Goal: Contribute content

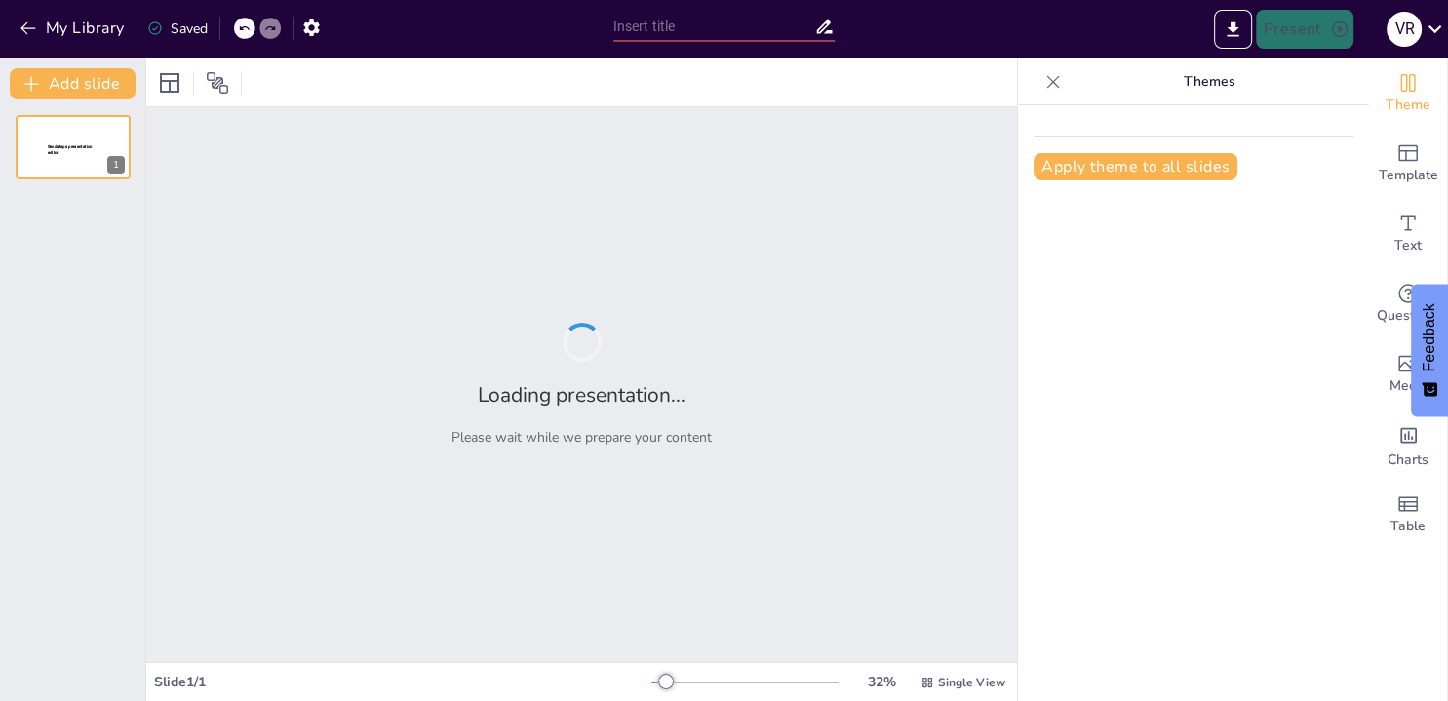
type input "Empowering Para-Athletes: Innovative ICT Solutions for Performance Enhancement"
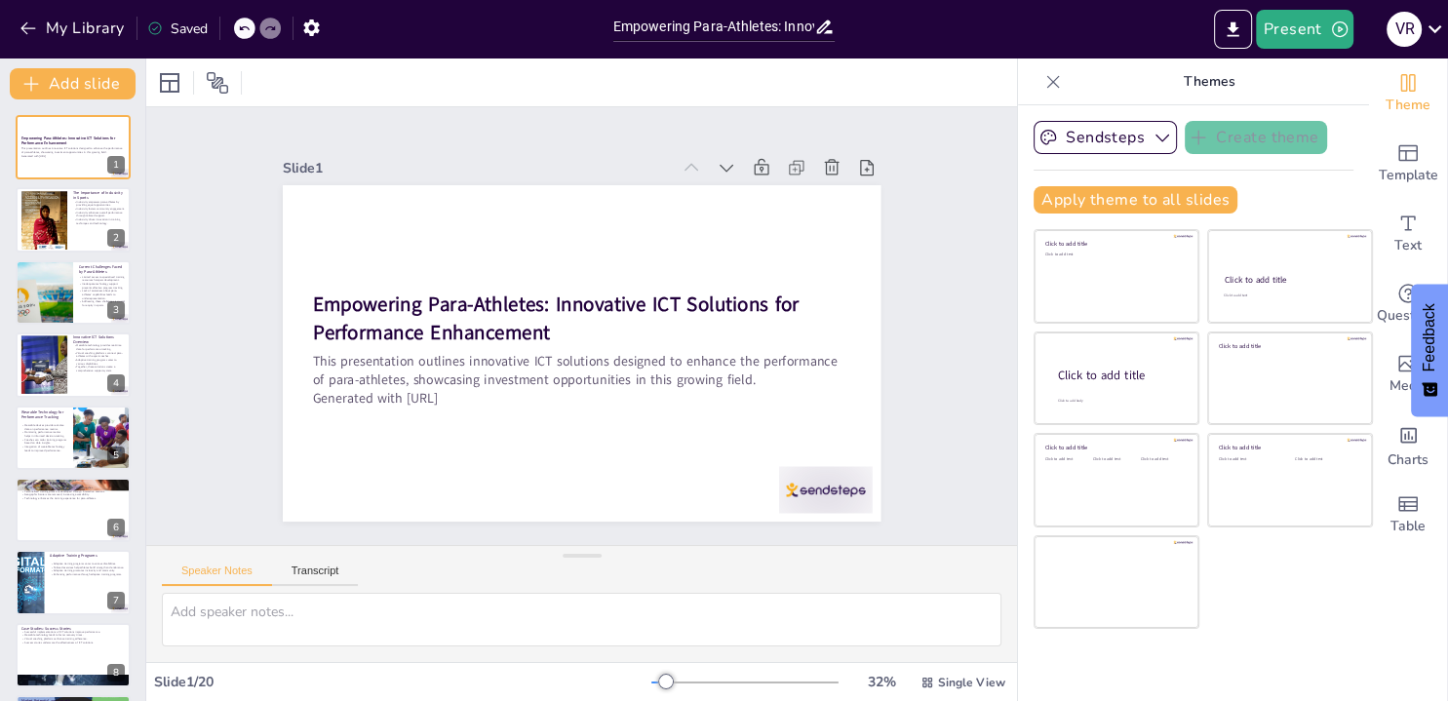
click at [922, 410] on div "Slide 1 Empowering Para-Athletes: Innovative ICT Solutions for Performance Enha…" at bounding box center [581, 325] width 943 height 609
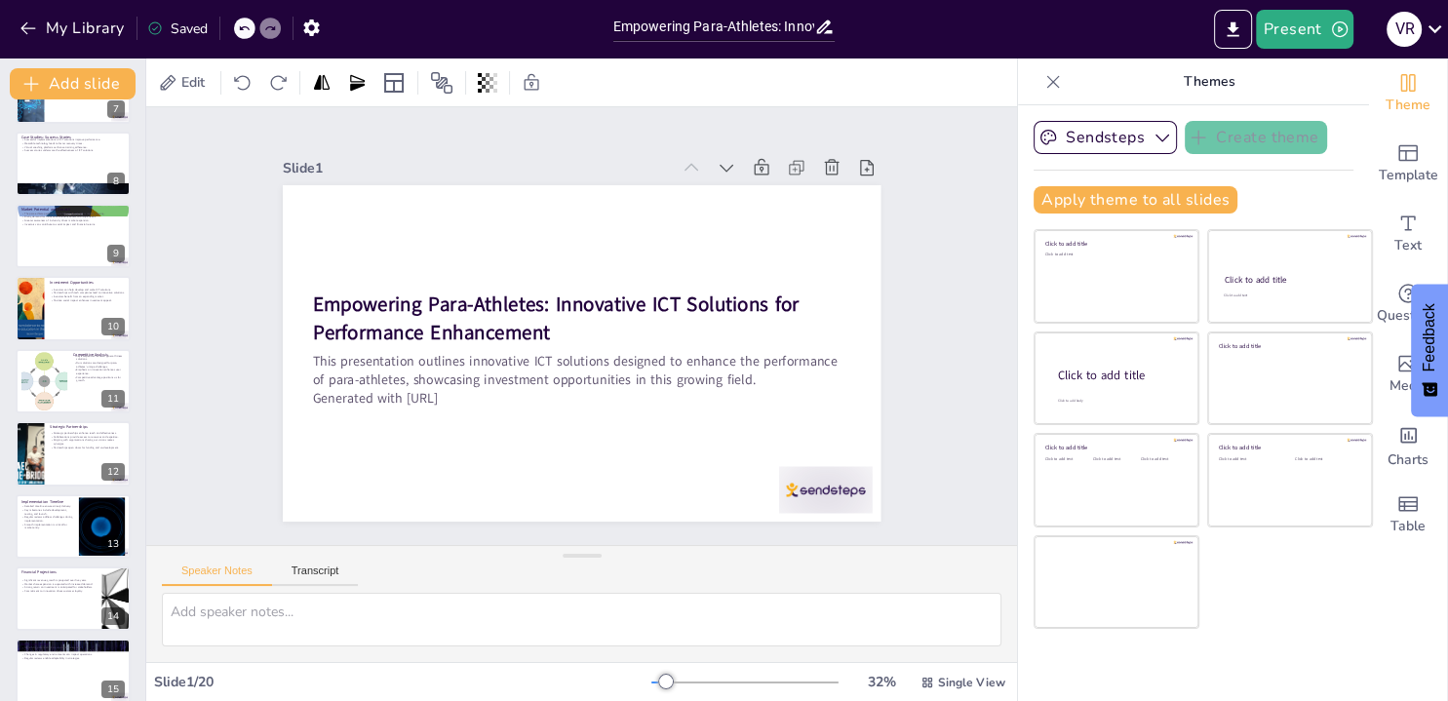
scroll to position [871, 0]
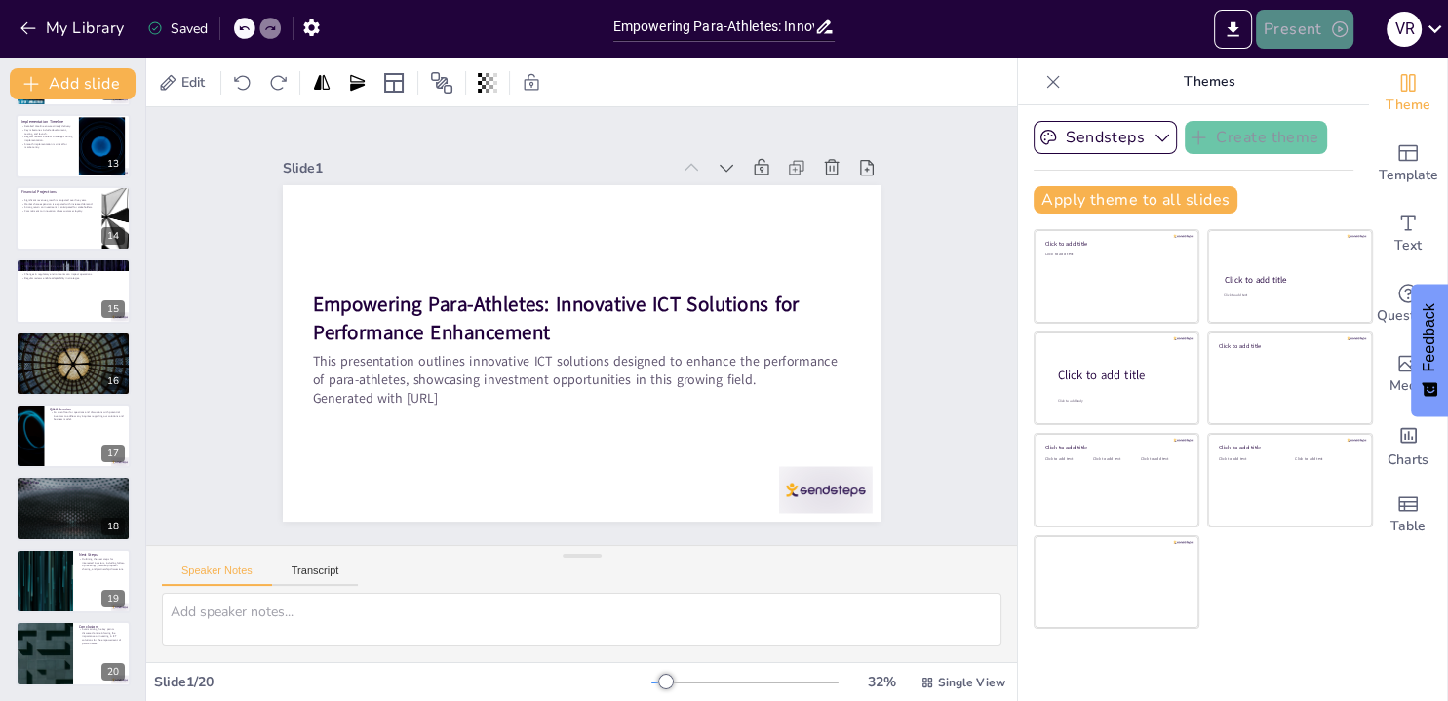
click at [1294, 29] on button "Present" at bounding box center [1303, 29] width 97 height 39
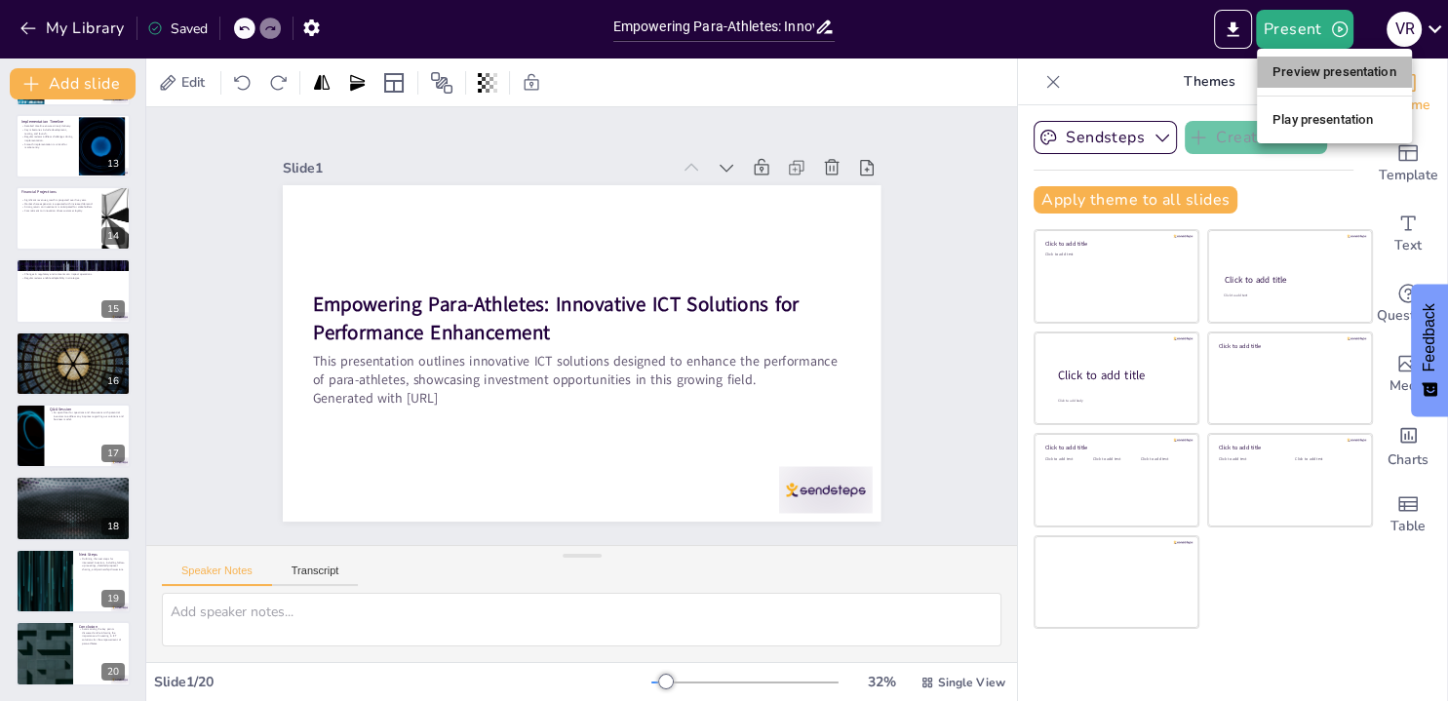
click at [1300, 72] on li "Preview presentation" at bounding box center [1333, 72] width 155 height 31
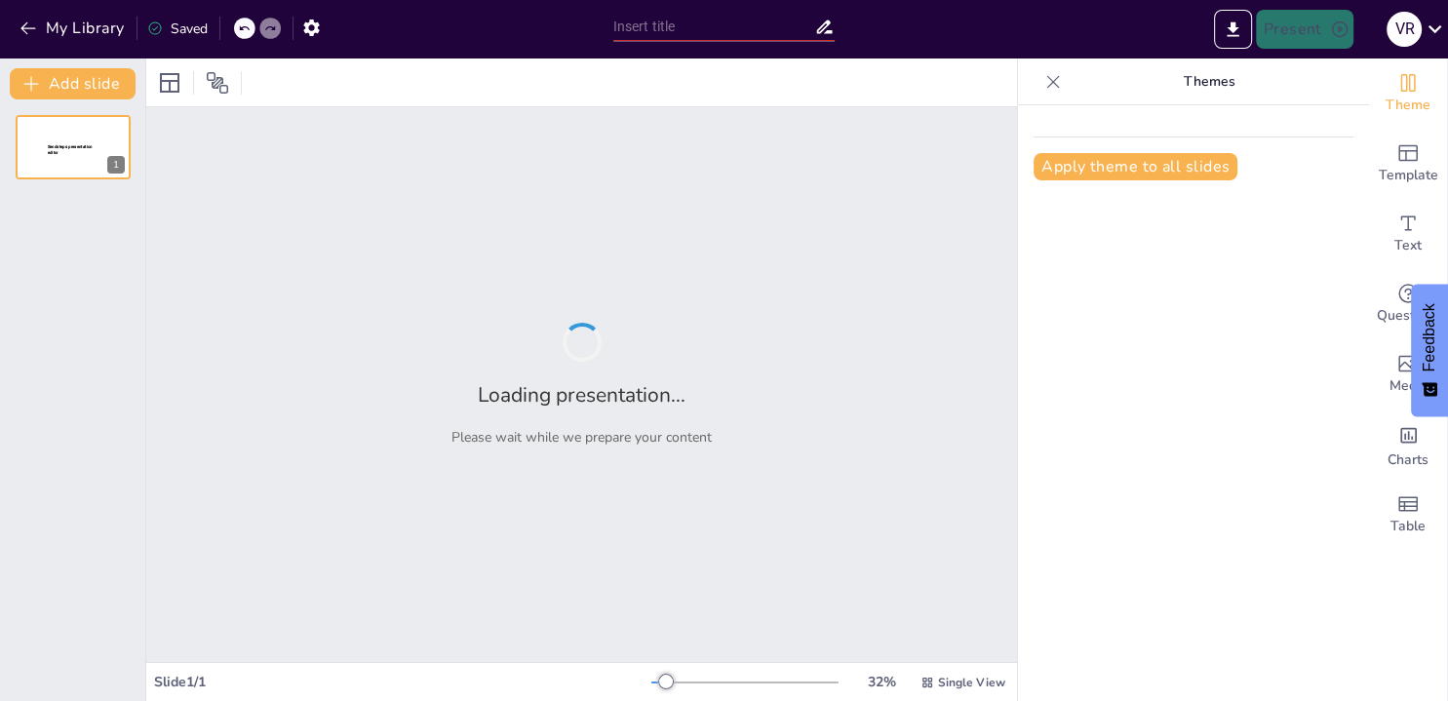
type input "Empowering Para-Athletes: Innovative ICT Solutions for Performance Enhancement"
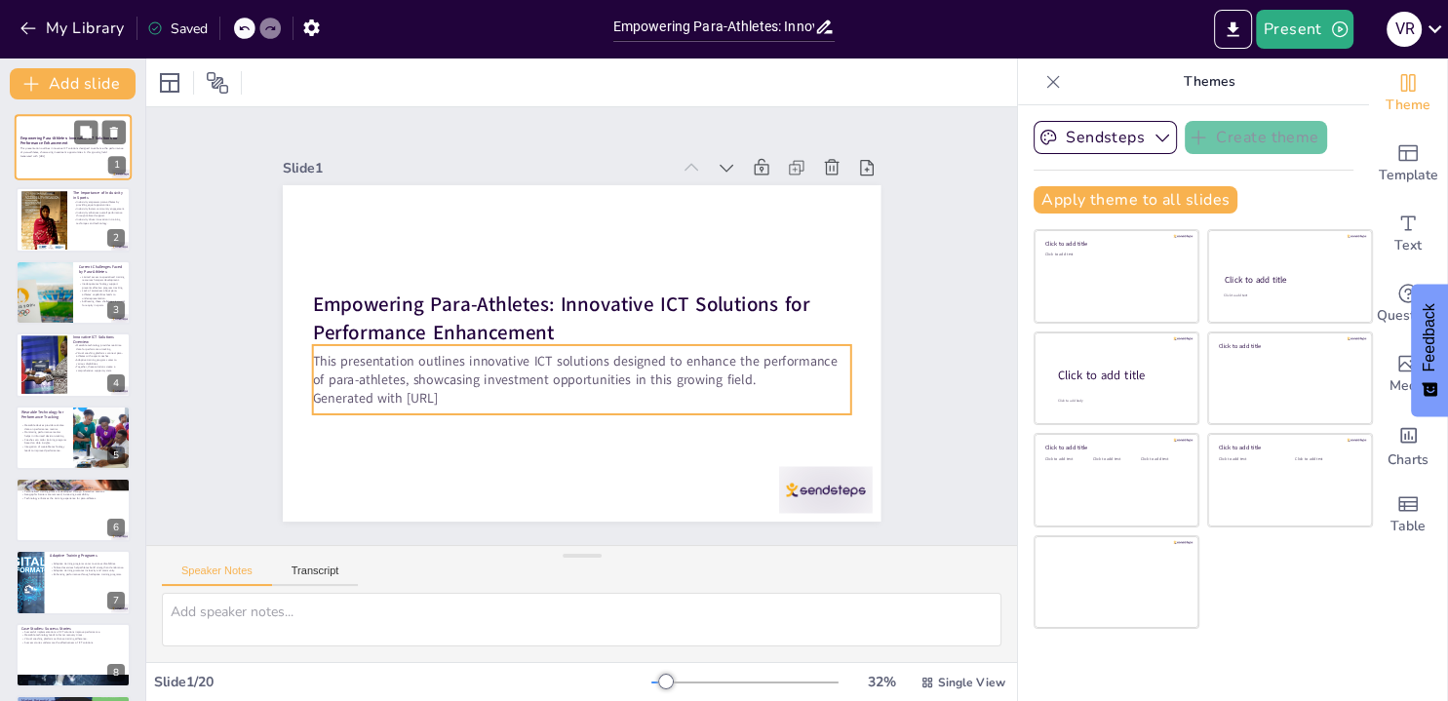
click at [68, 158] on div "This presentation outlines innovative ICT solutions designed to enhance the per…" at bounding box center [72, 152] width 105 height 14
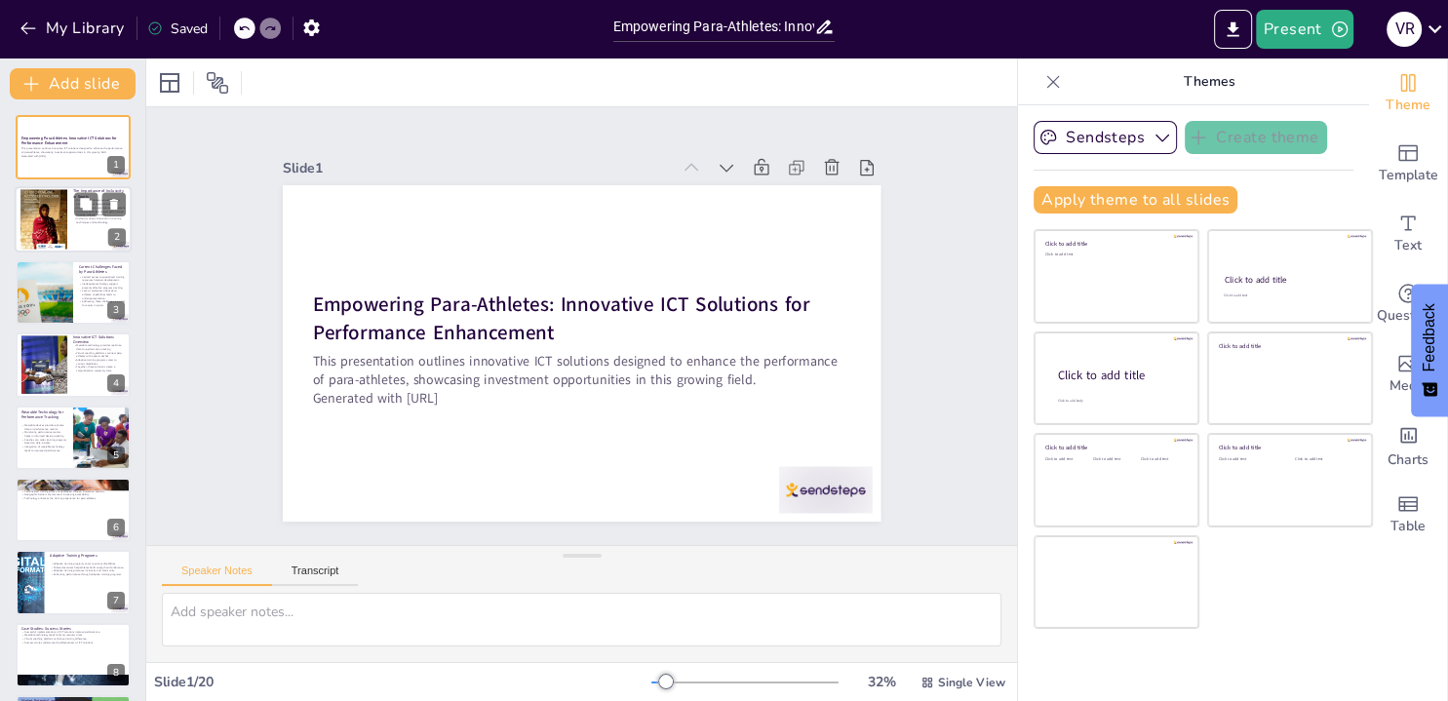
click at [60, 234] on div at bounding box center [43, 220] width 47 height 66
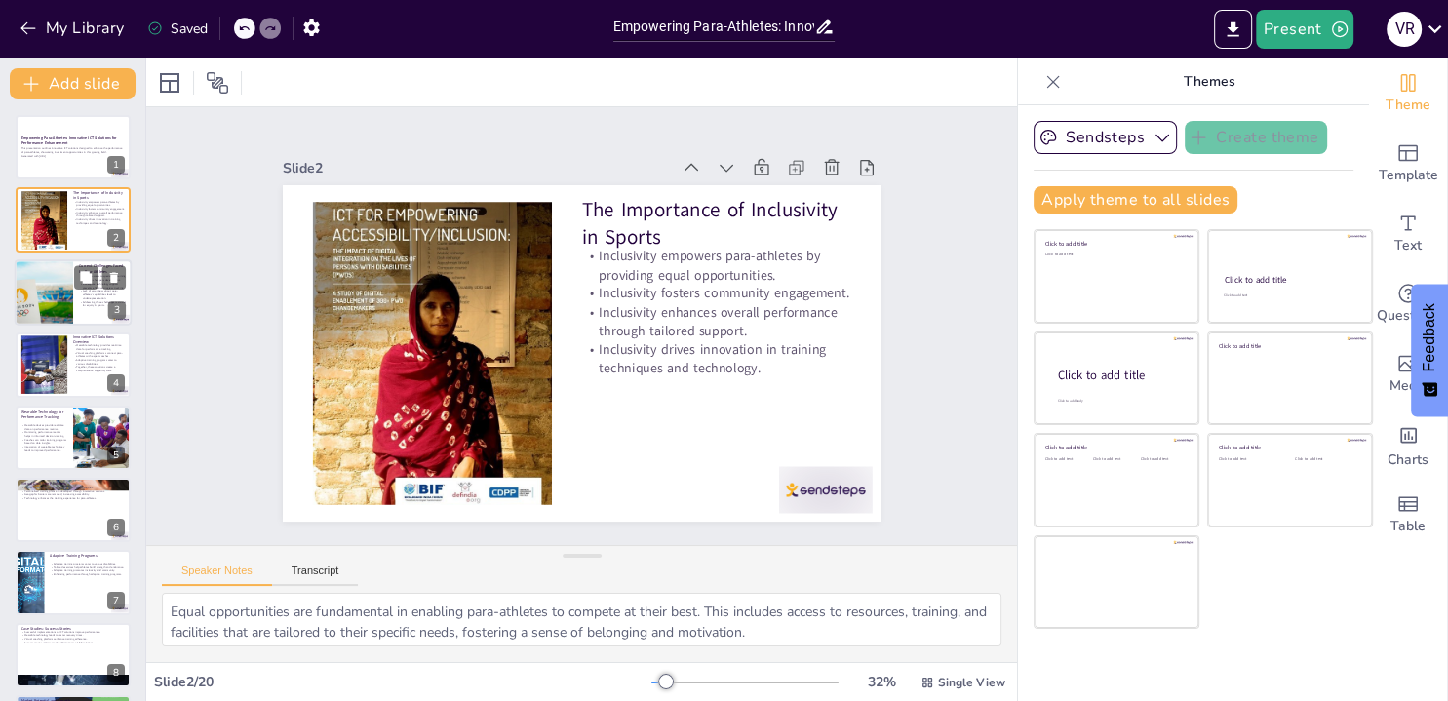
click at [55, 321] on div at bounding box center [44, 292] width 127 height 66
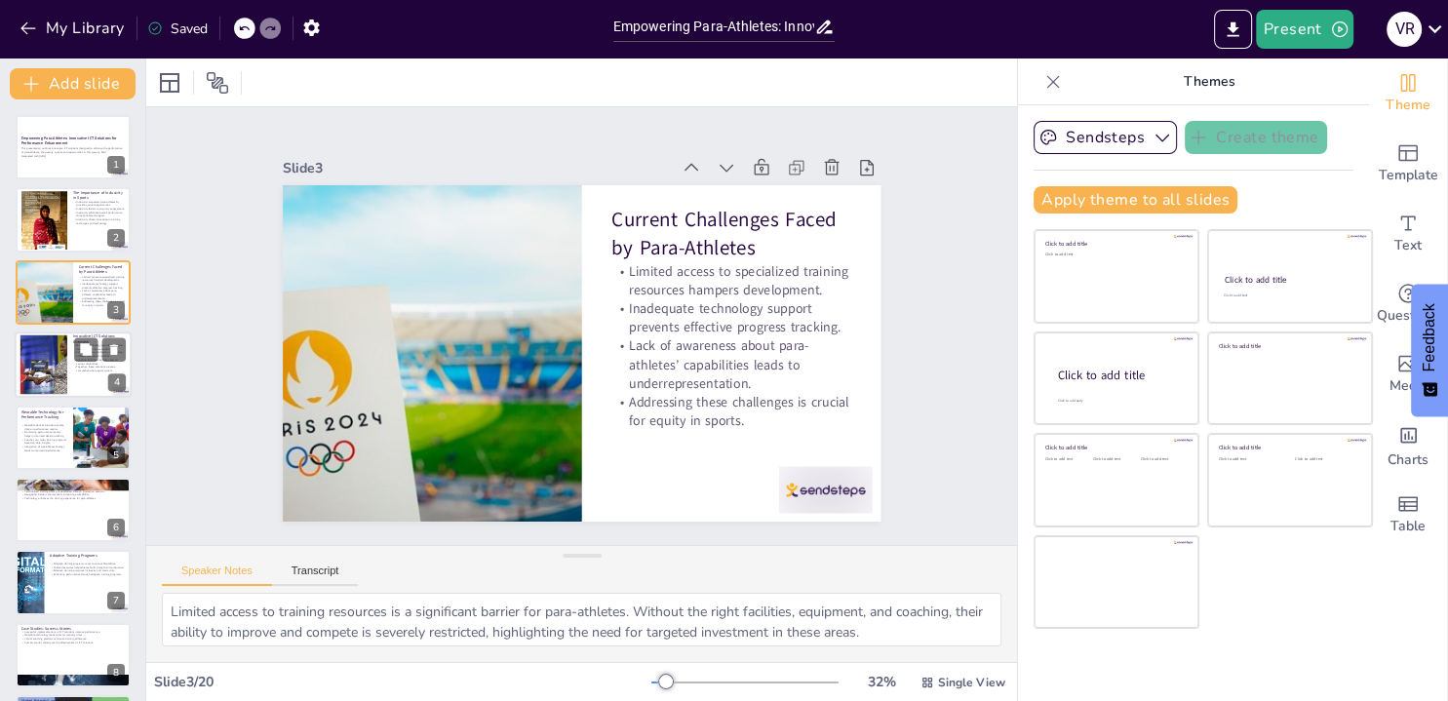
click at [53, 373] on div at bounding box center [44, 364] width 82 height 59
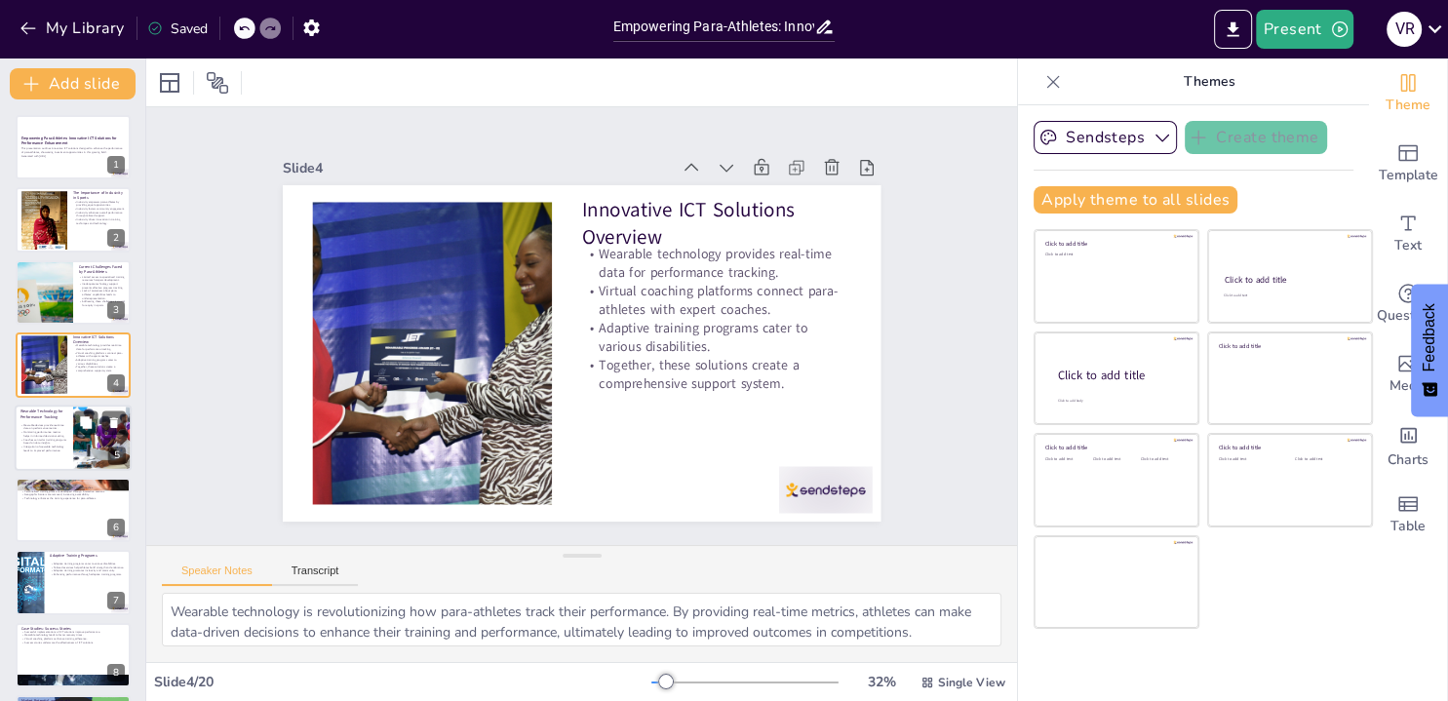
click at [52, 450] on p "Integration of wearable technology leads to improved performance." at bounding box center [43, 447] width 47 height 7
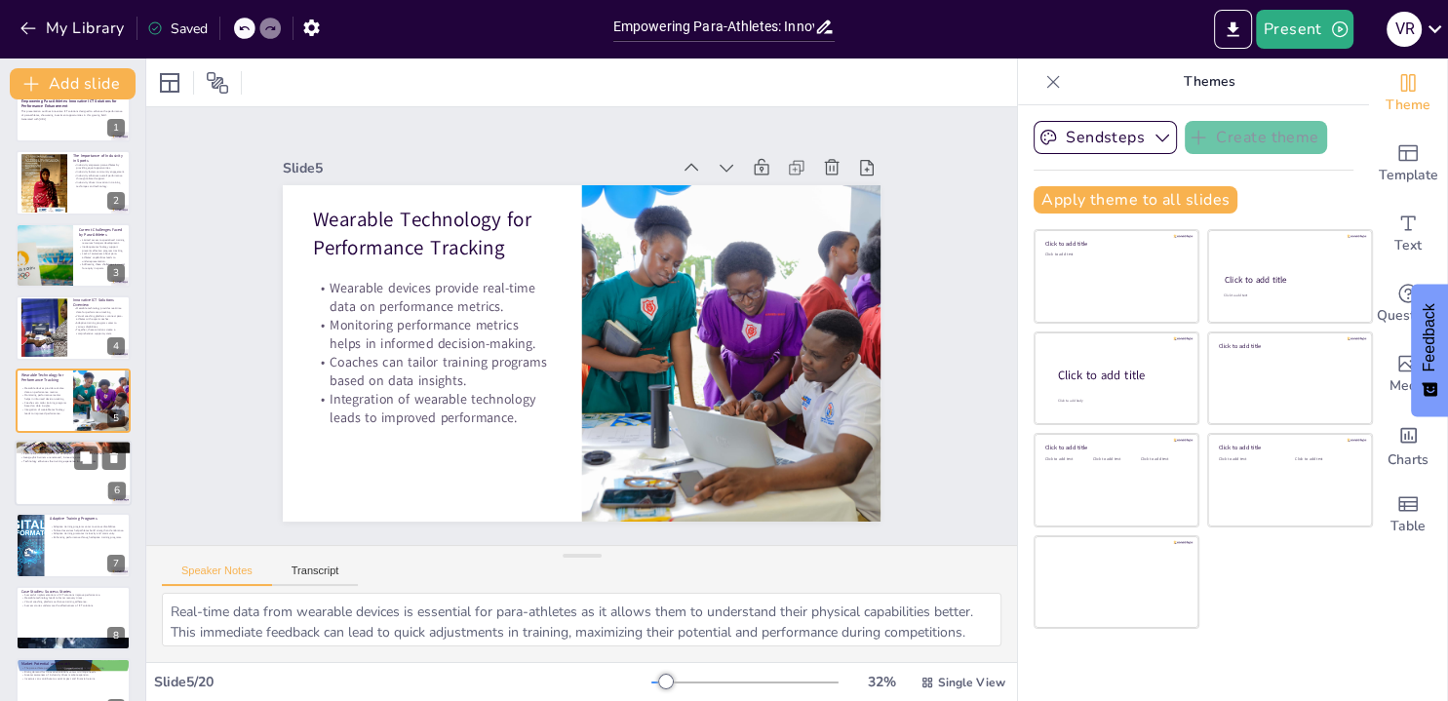
click at [48, 494] on div at bounding box center [73, 473] width 117 height 66
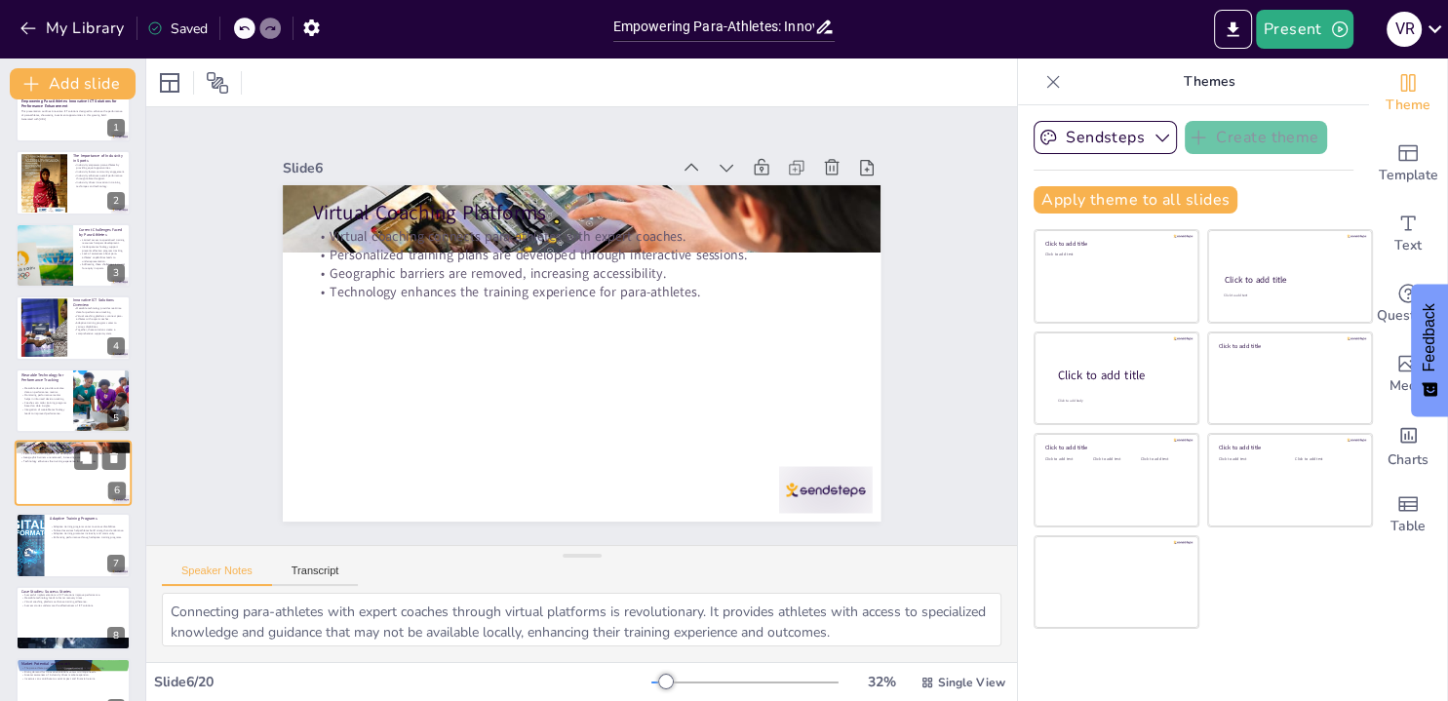
scroll to position [109, 0]
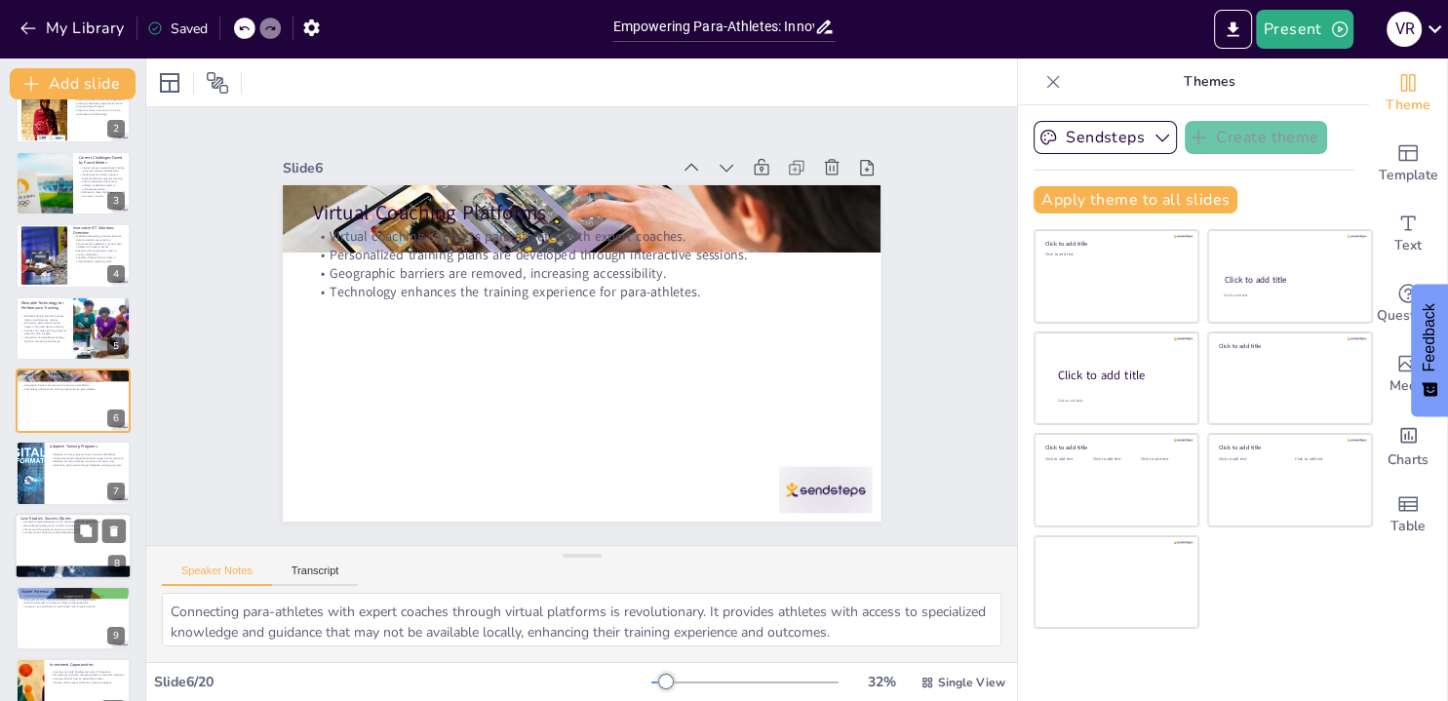
click at [53, 565] on div at bounding box center [73, 571] width 117 height 63
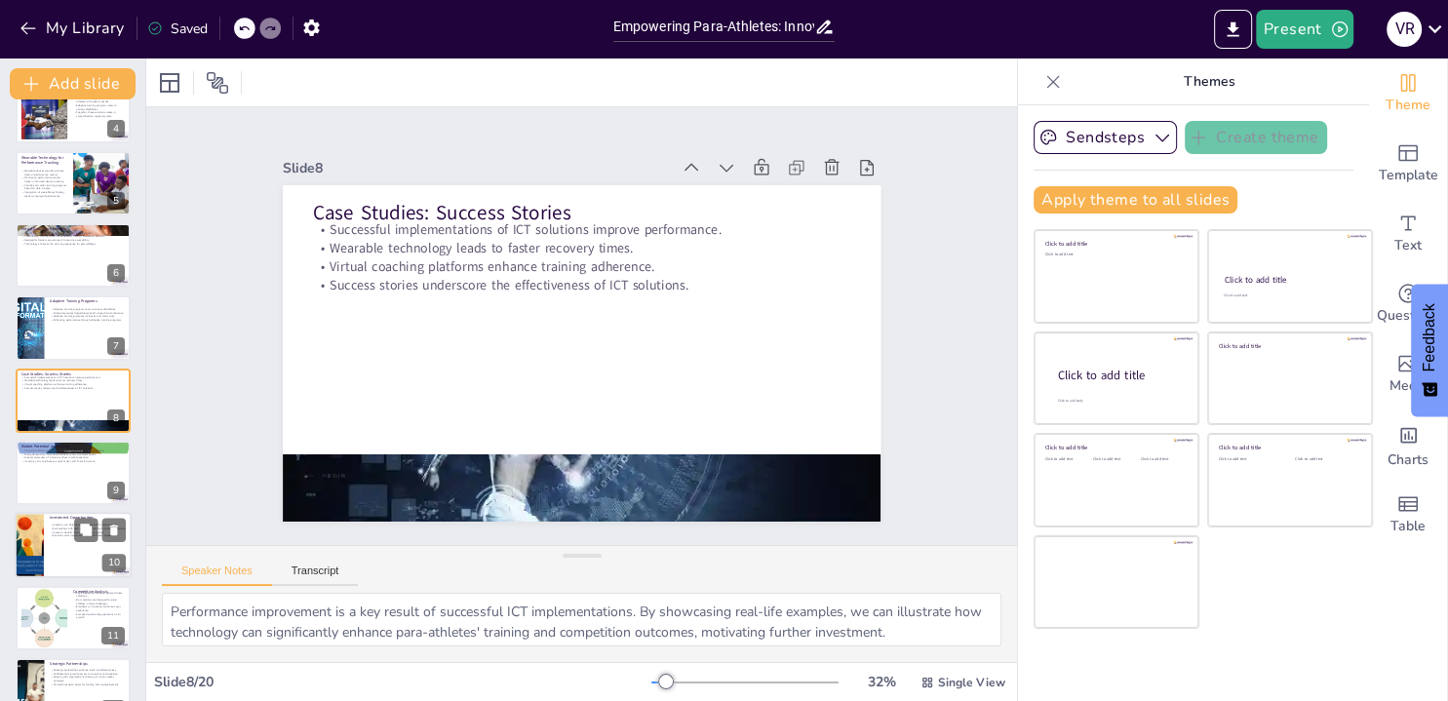
scroll to position [592, 0]
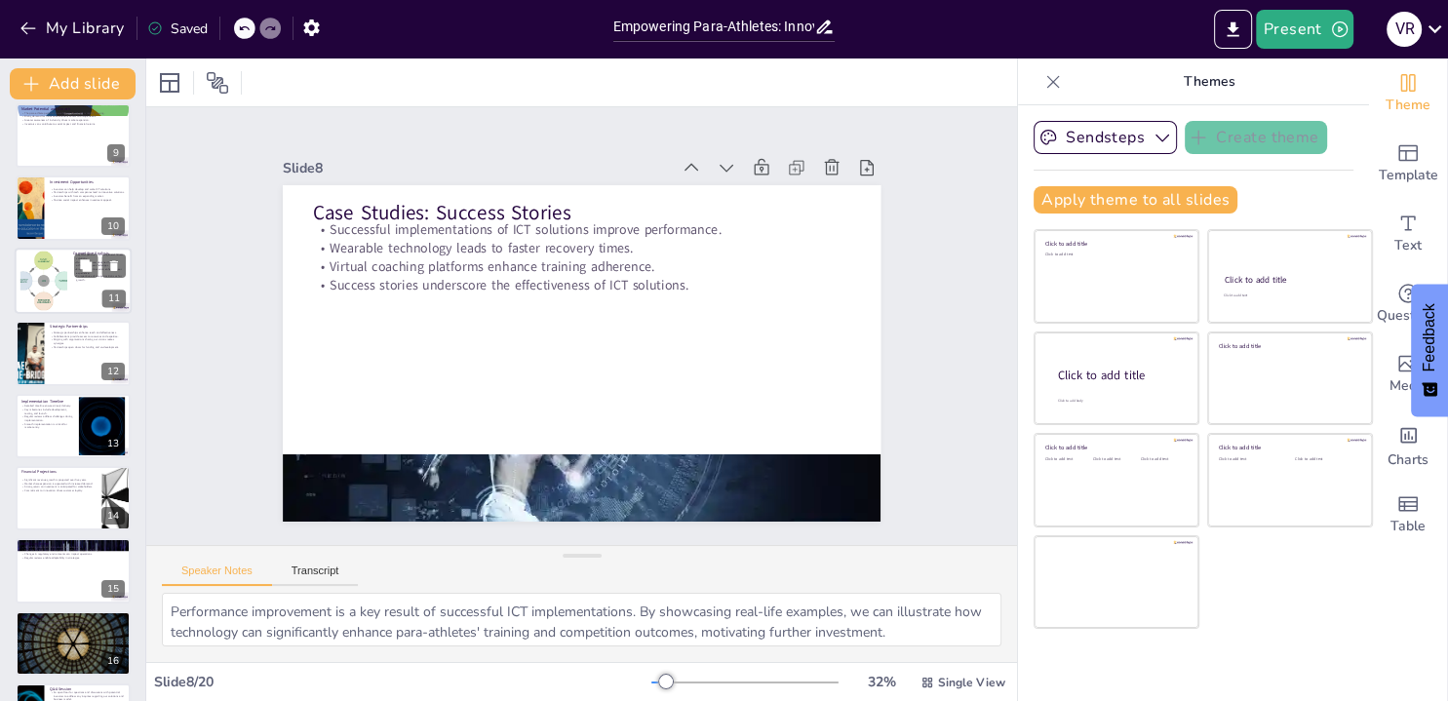
click at [64, 294] on div at bounding box center [43, 280] width 59 height 59
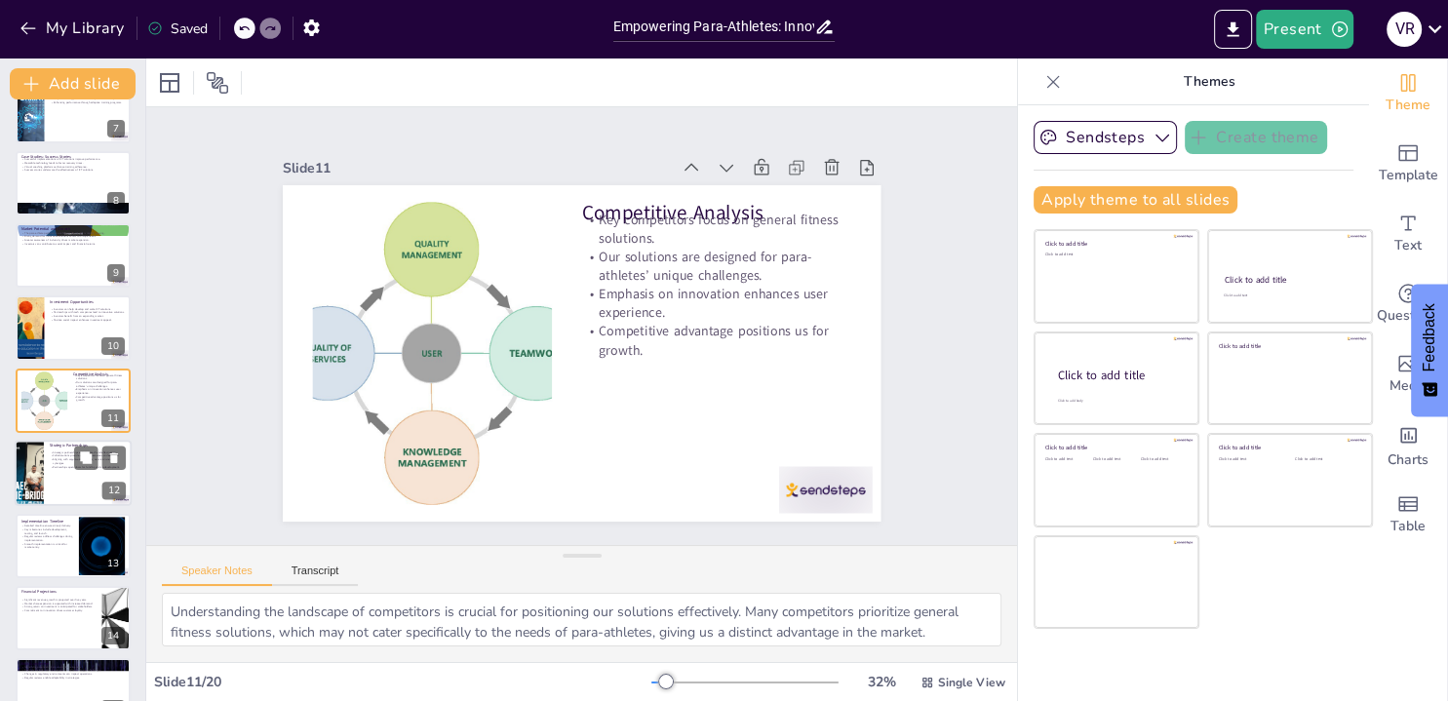
click at [60, 470] on div at bounding box center [73, 473] width 117 height 66
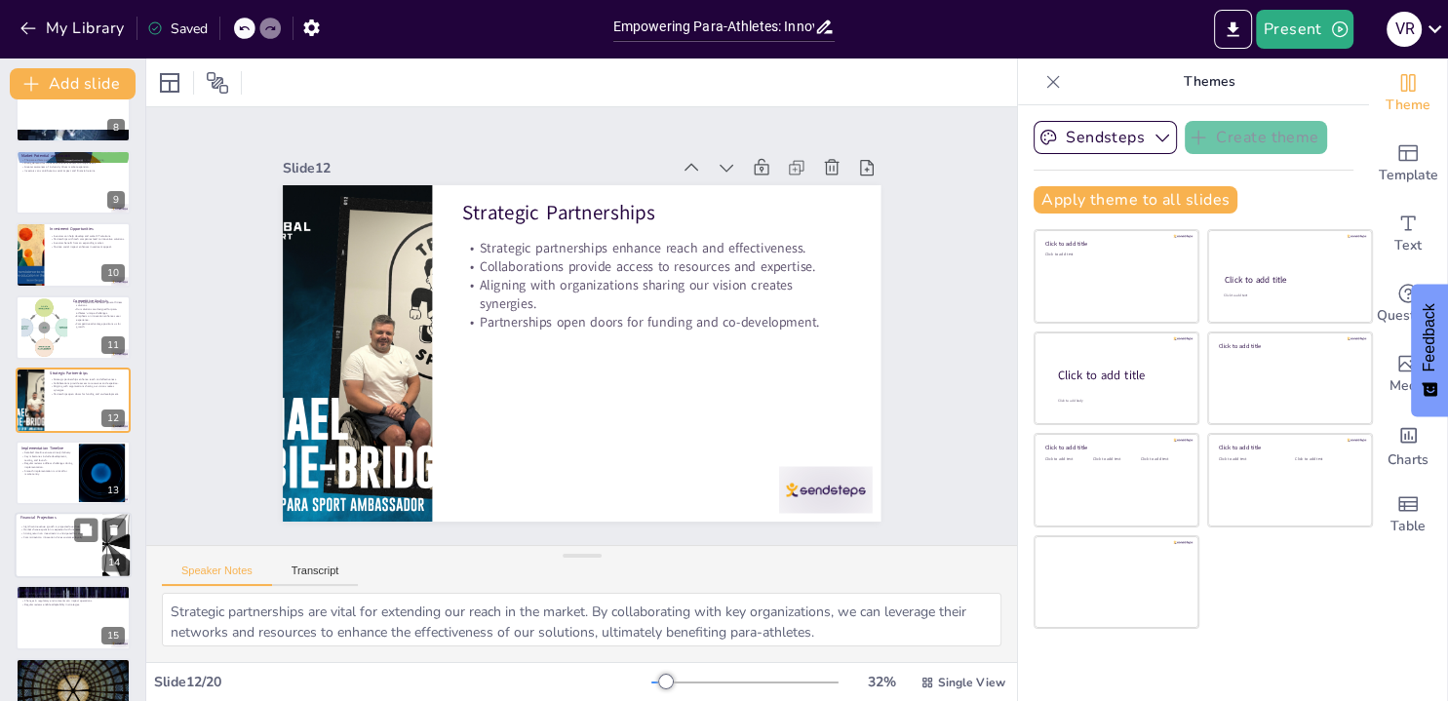
click at [60, 544] on div at bounding box center [73, 545] width 117 height 66
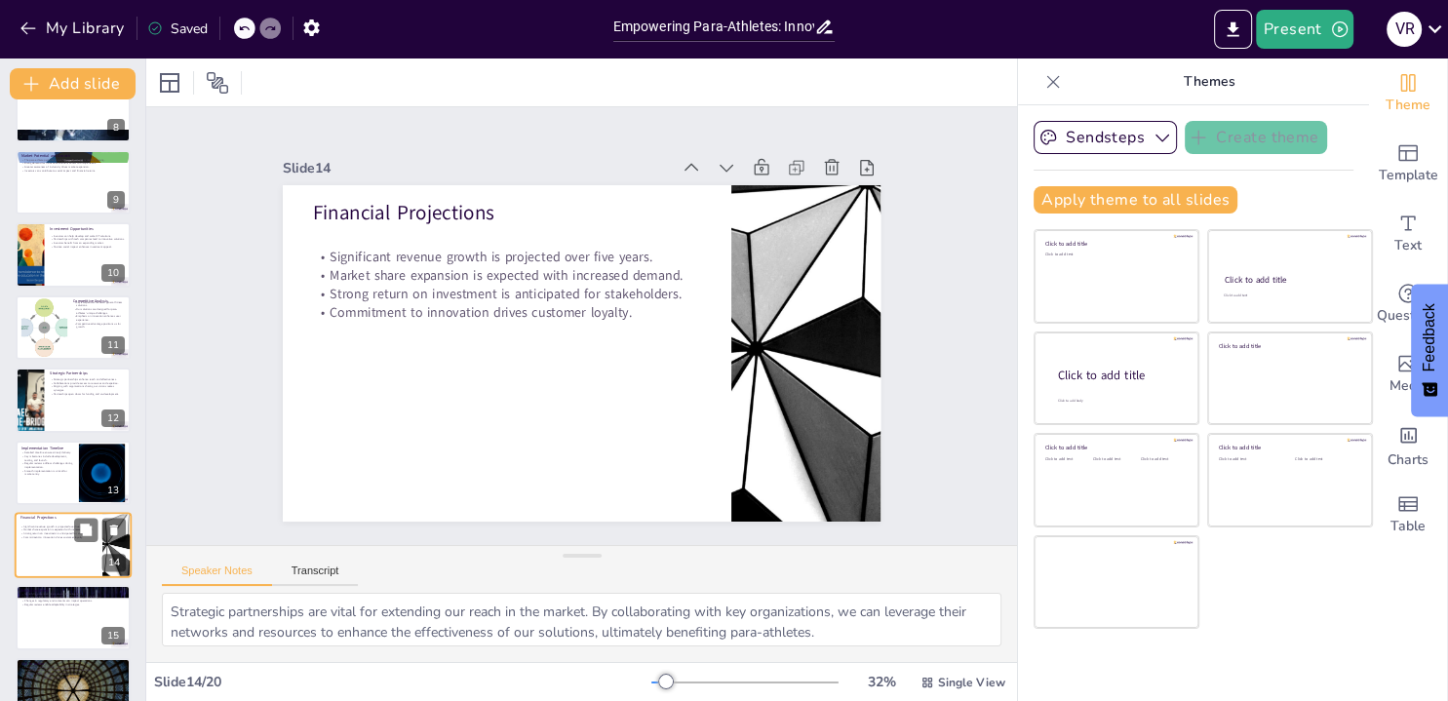
type textarea "Projecting significant revenue growth is crucial for attracting investors. By d…"
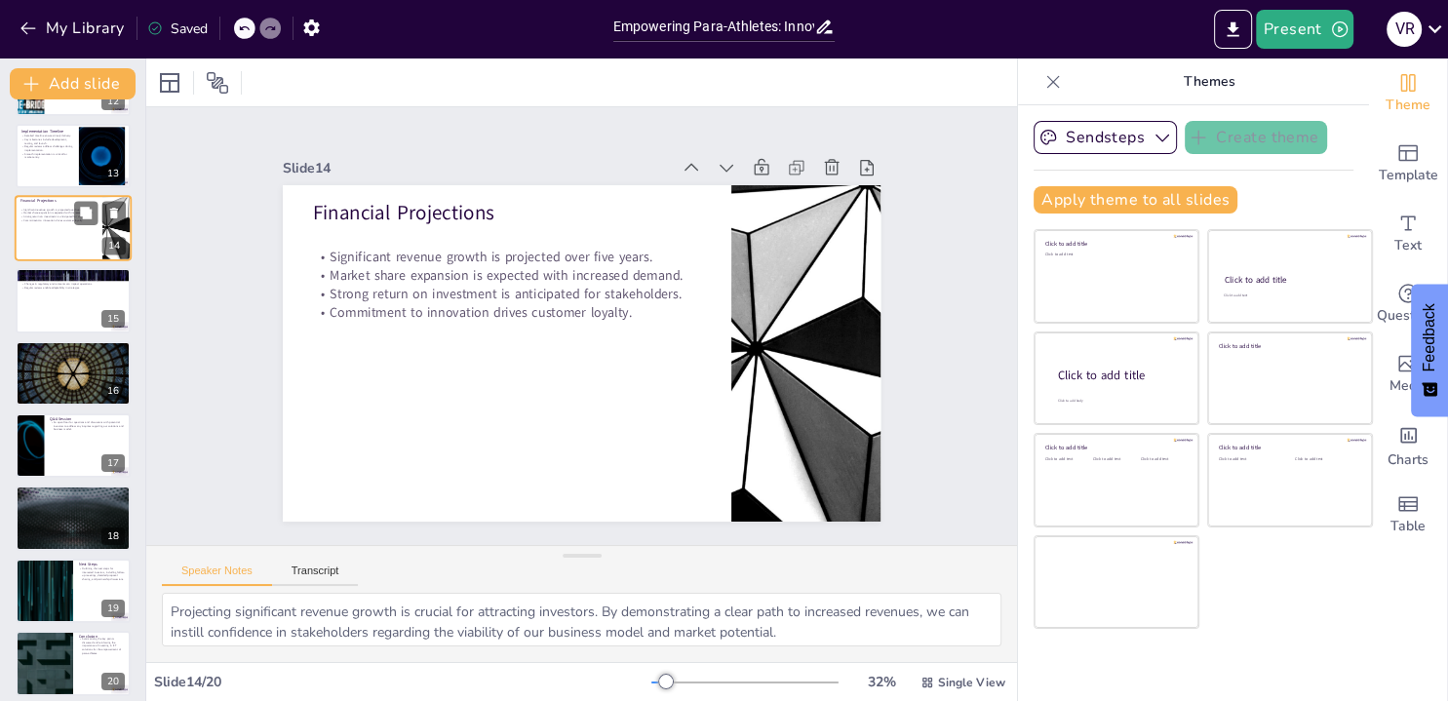
scroll to position [871, 0]
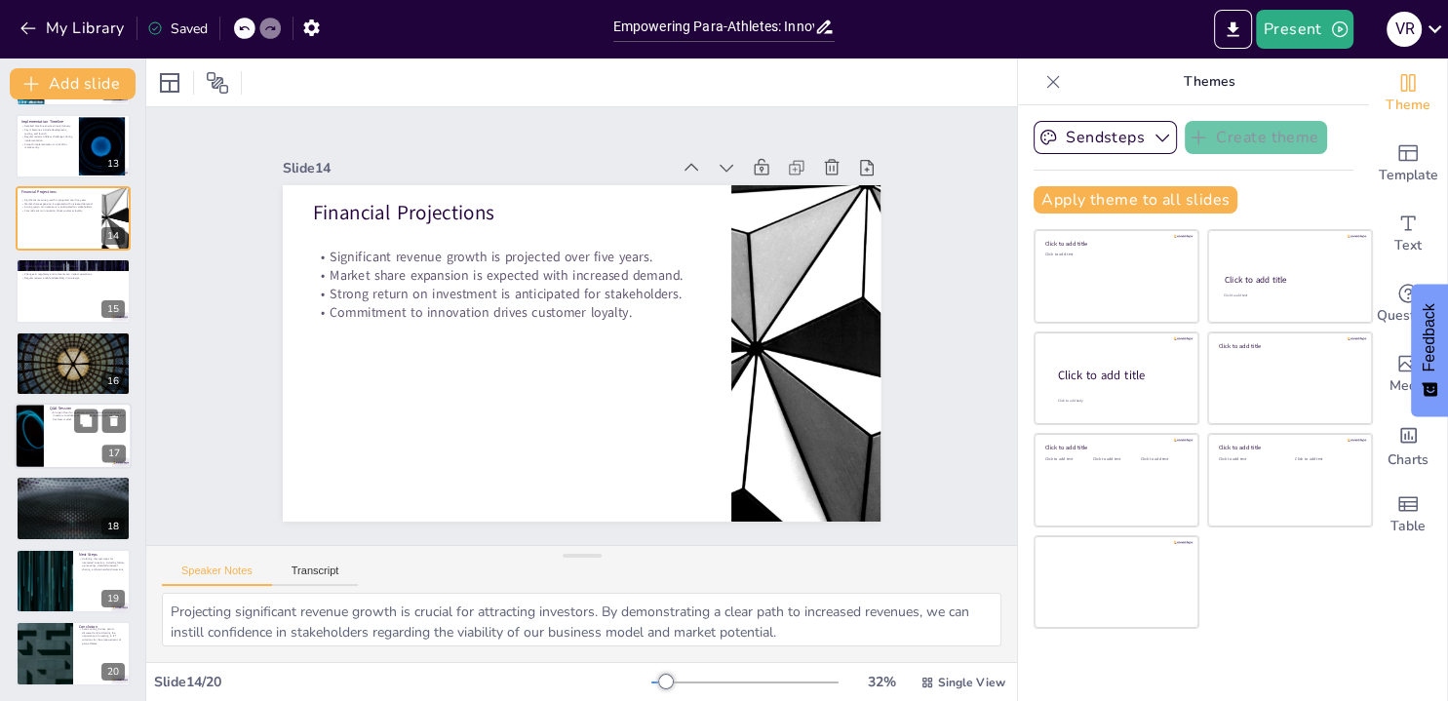
click at [66, 432] on div at bounding box center [73, 436] width 117 height 66
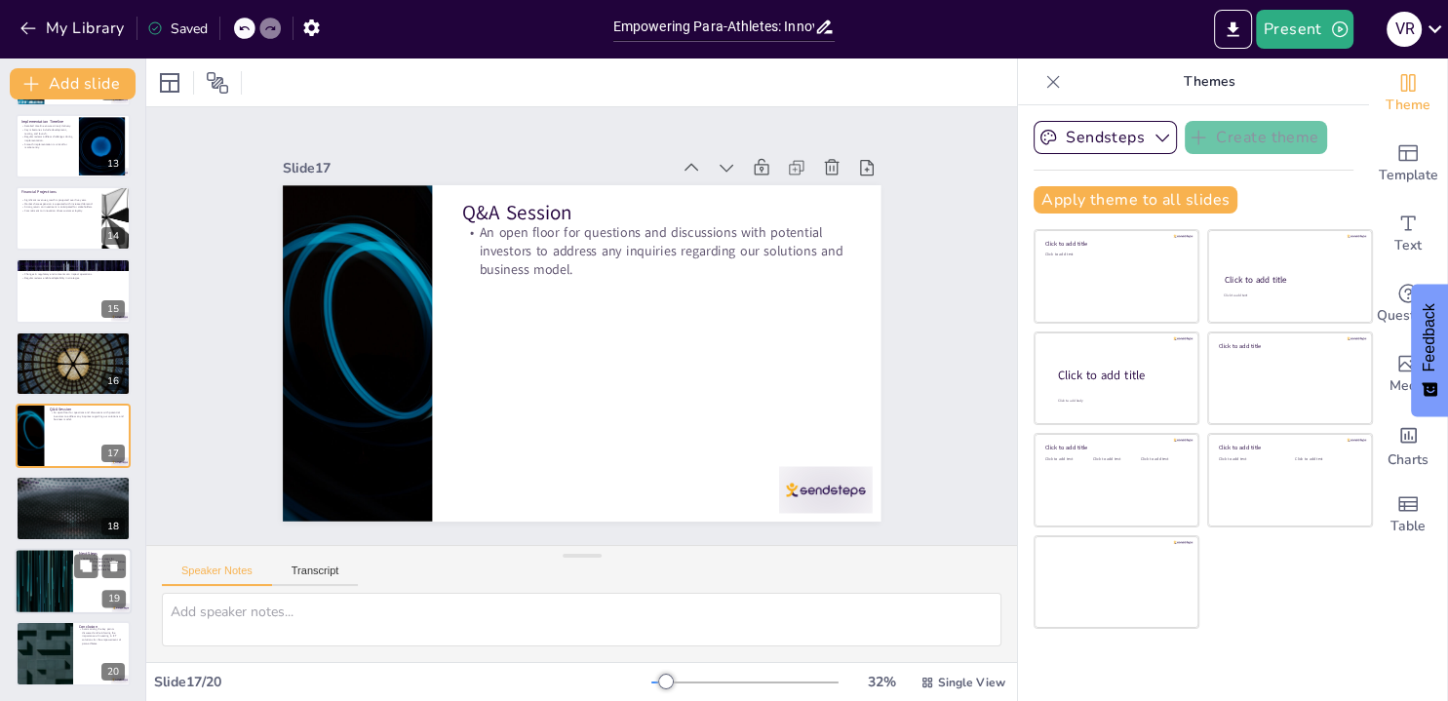
click at [57, 590] on div at bounding box center [43, 581] width 117 height 66
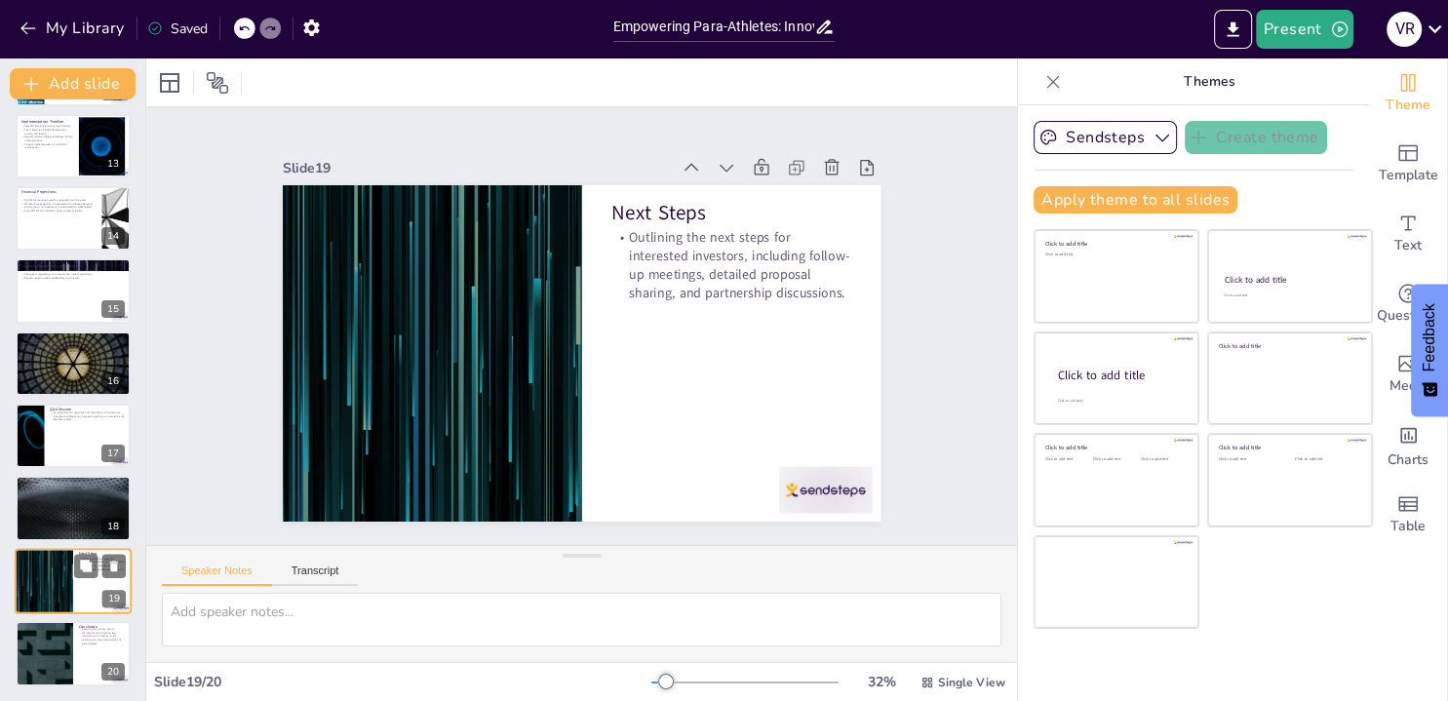
click at [53, 564] on div at bounding box center [43, 581] width 117 height 66
click at [65, 631] on div at bounding box center [43, 653] width 117 height 66
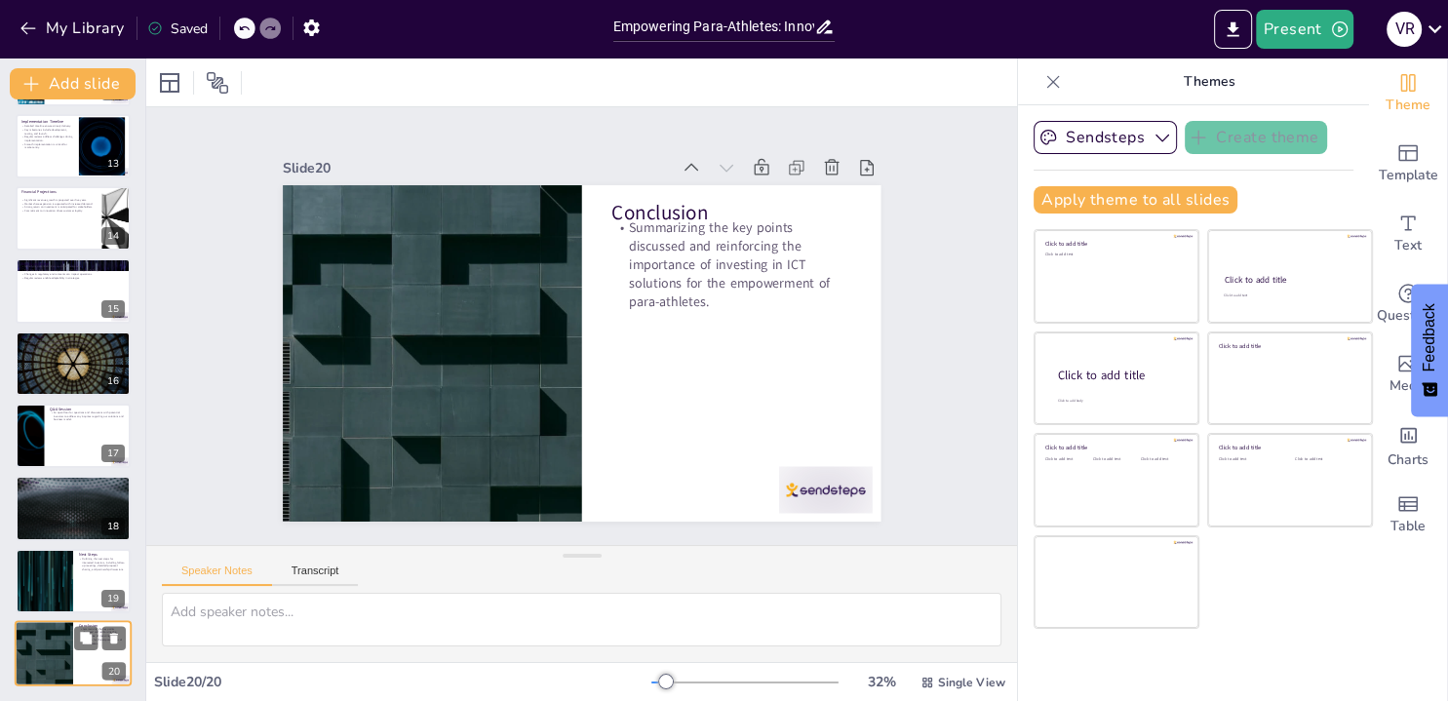
scroll to position [870, 0]
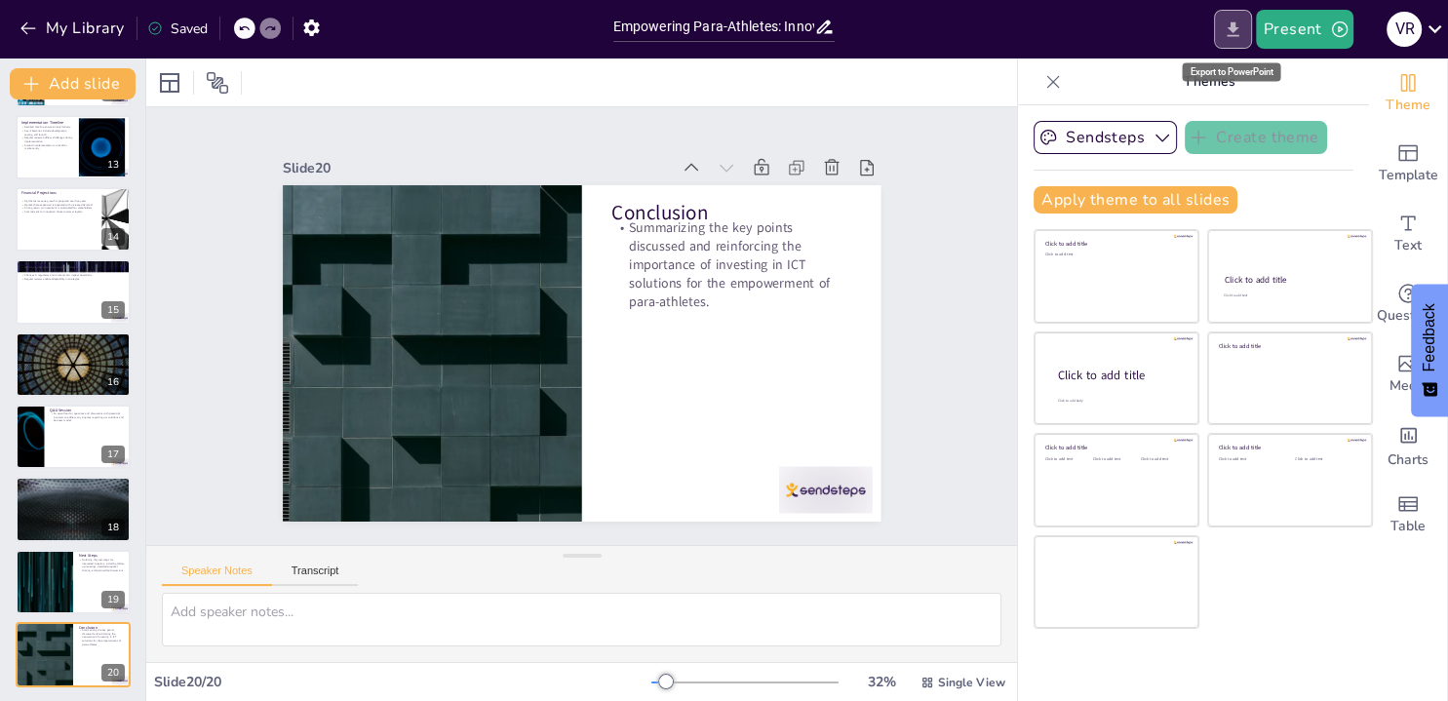
click at [1234, 25] on icon "Export to PowerPoint" at bounding box center [1232, 28] width 12 height 15
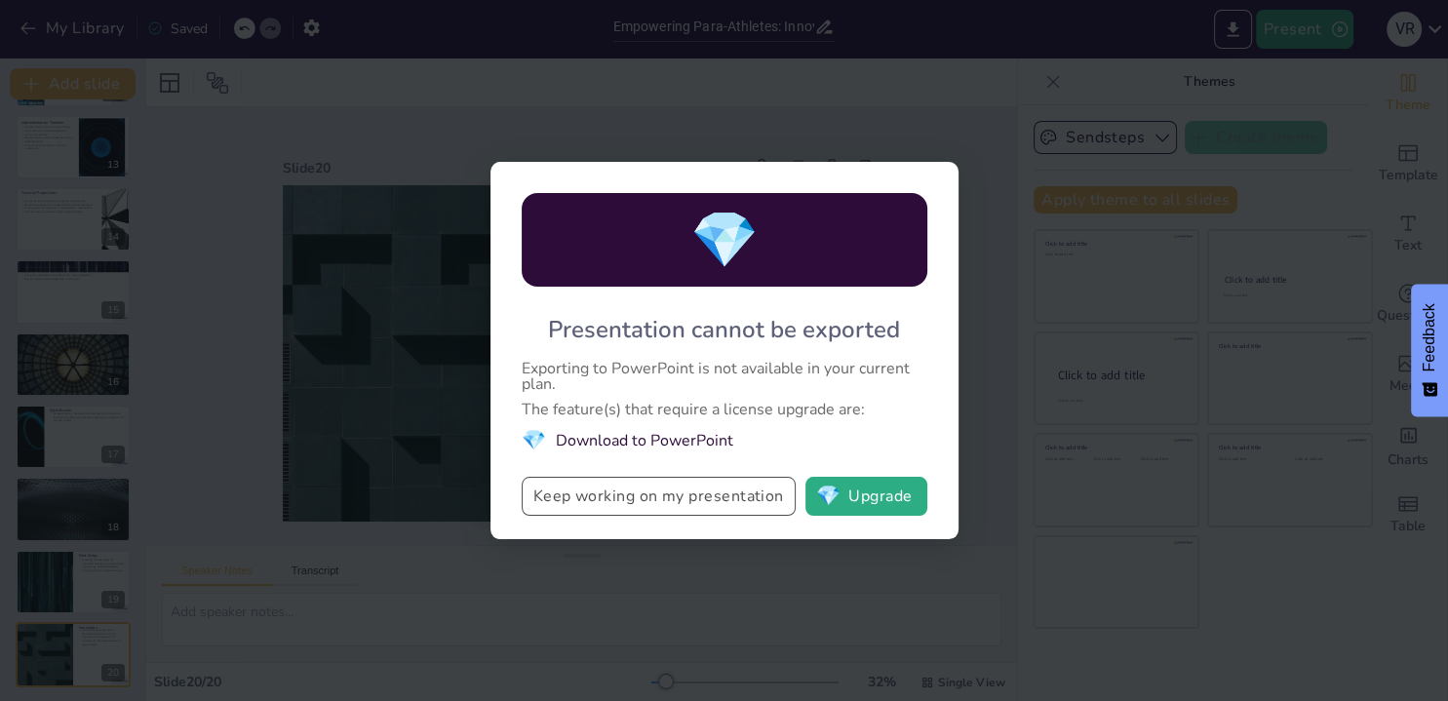
click at [636, 502] on button "Keep working on my presentation" at bounding box center [658, 496] width 274 height 39
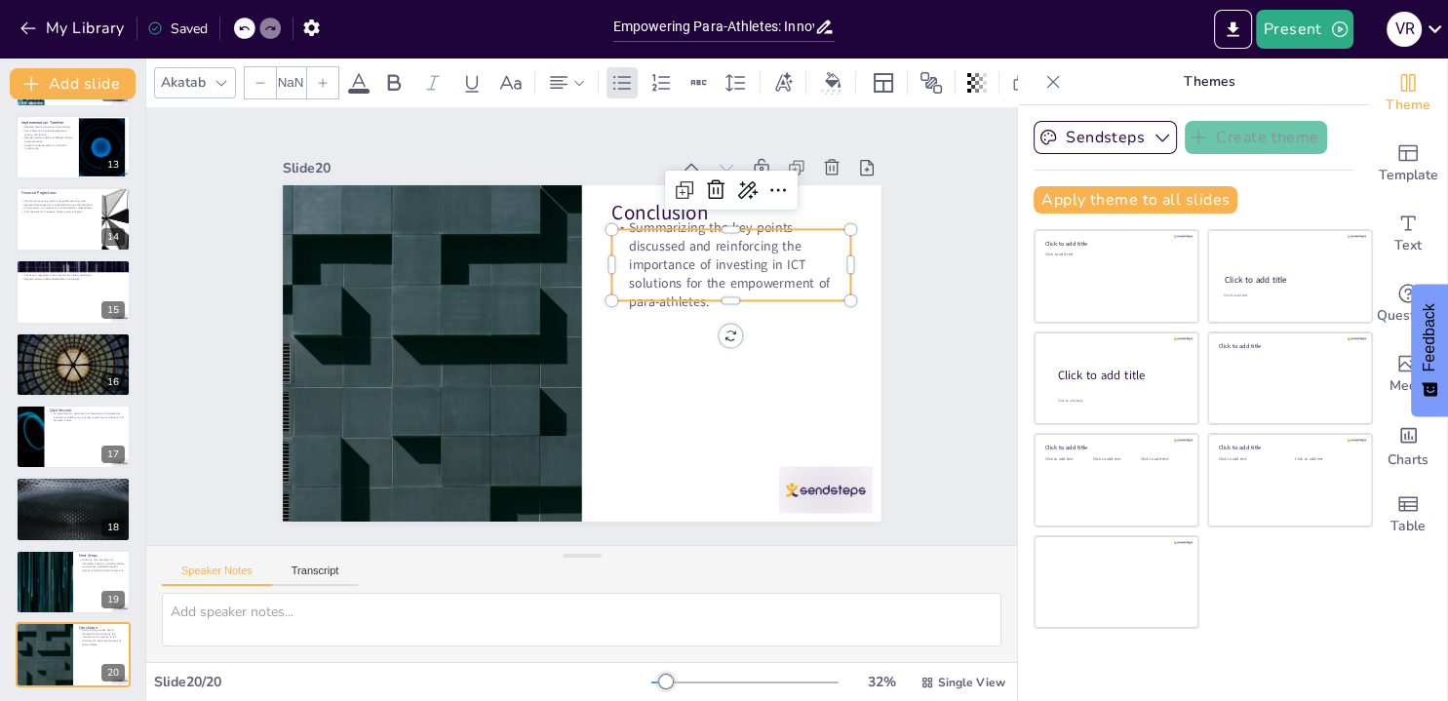
type input "32"
click at [599, 352] on p "Summarizing the key points discussed and reinforcing the importance of investin…" at bounding box center [470, 443] width 256 height 182
drag, startPoint x: 719, startPoint y: 239, endPoint x: 718, endPoint y: 270, distance: 31.2
click at [552, 270] on p "Summarizing the key points discussed and reinforcing the importance of investin…" at bounding box center [427, 283] width 249 height 215
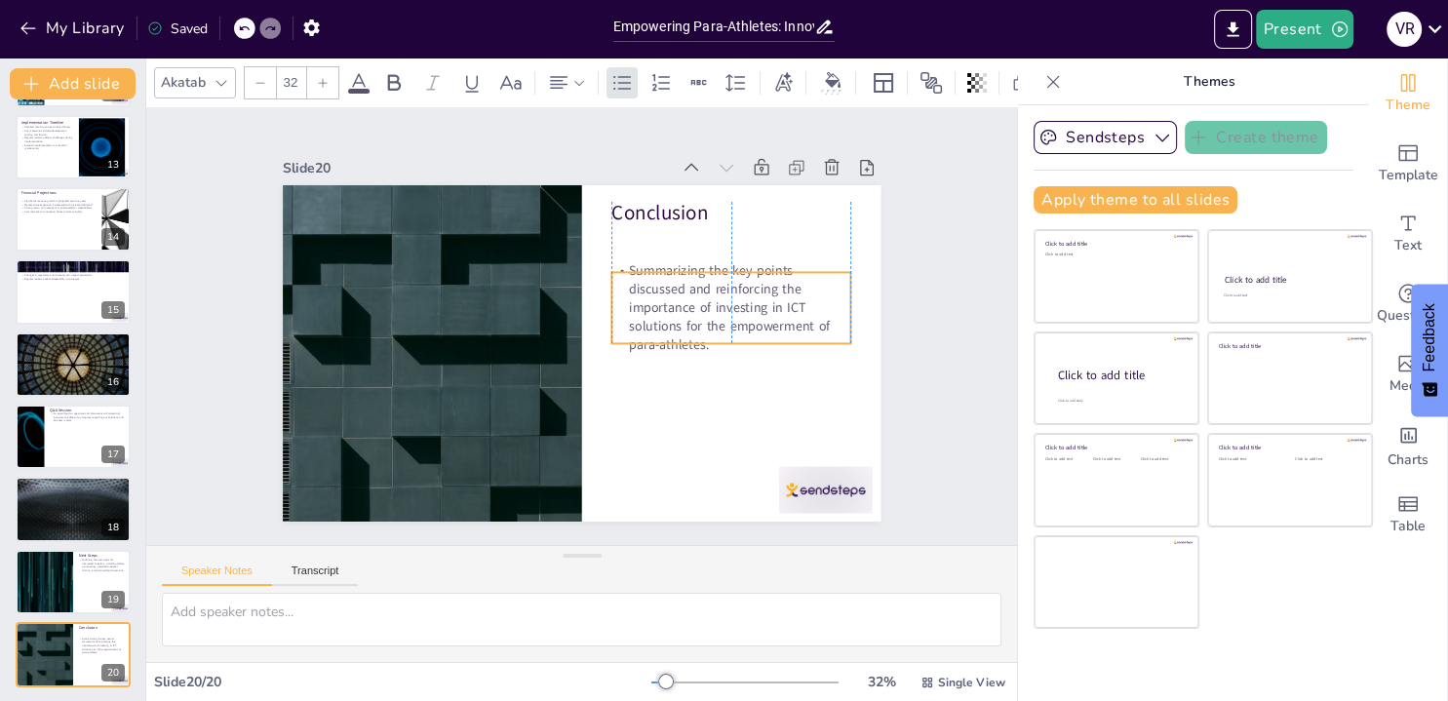
drag, startPoint x: 676, startPoint y: 277, endPoint x: 675, endPoint y: 289, distance: 11.9
click at [643, 353] on p "Summarizing the key points discussed and reinforcing the importance of investin…" at bounding box center [584, 477] width 118 height 248
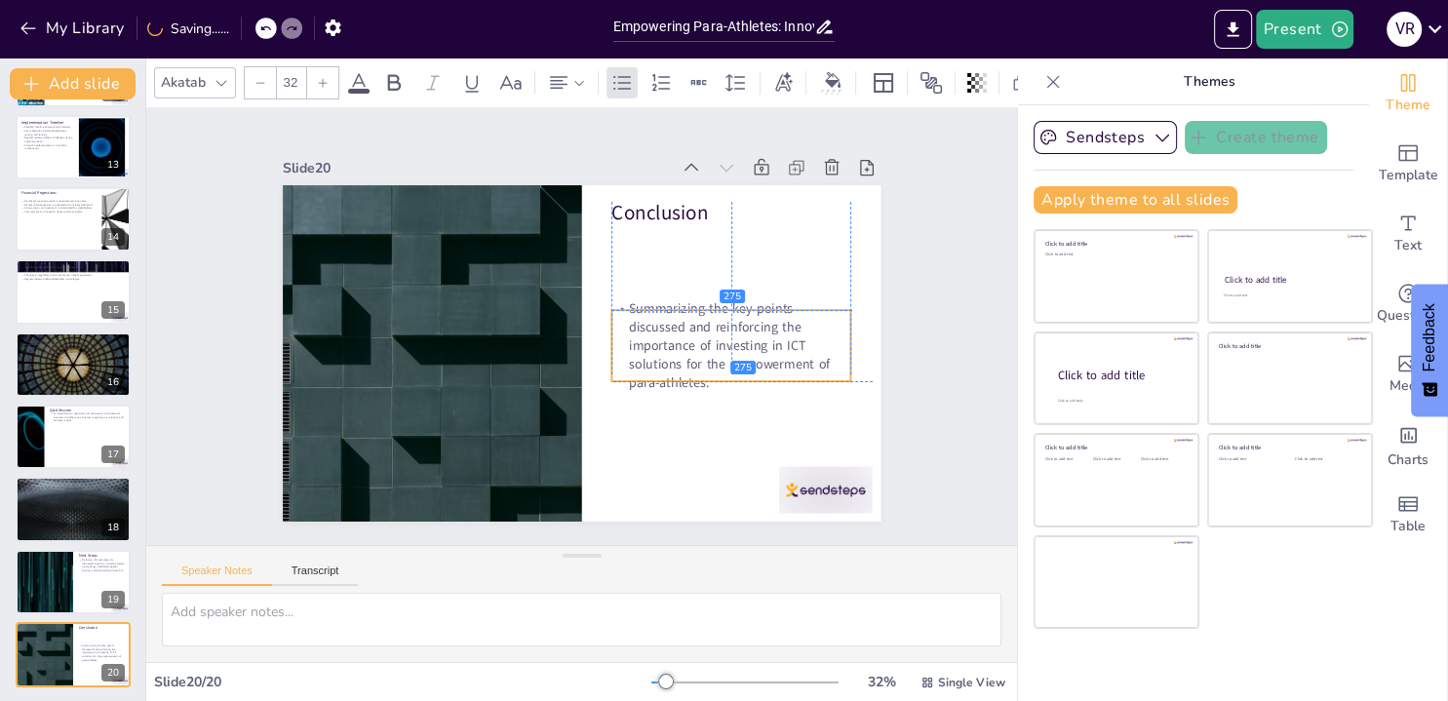
drag, startPoint x: 712, startPoint y: 333, endPoint x: 714, endPoint y: 365, distance: 31.3
click at [577, 365] on p "Summarizing the key points discussed and reinforcing the importance of investin…" at bounding box center [457, 411] width 240 height 229
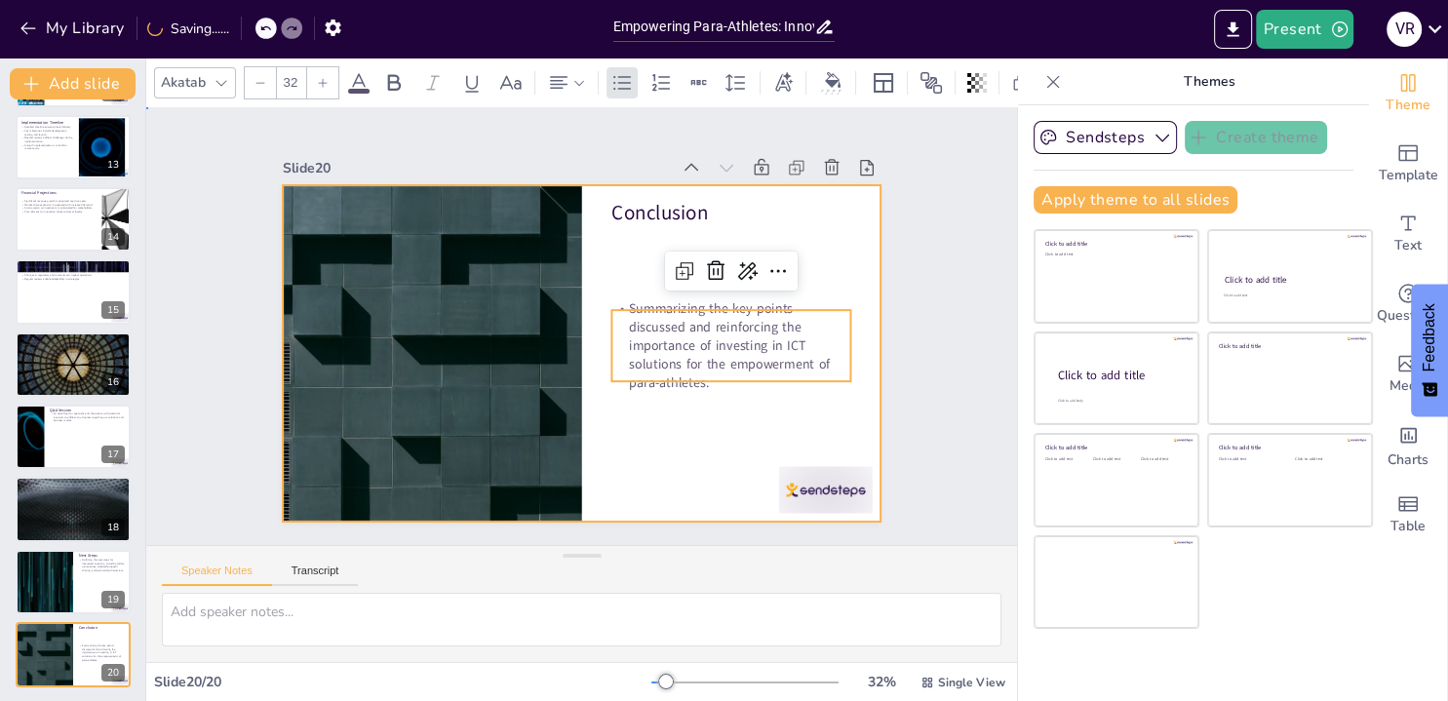
click at [652, 417] on div at bounding box center [561, 345] width 650 height 670
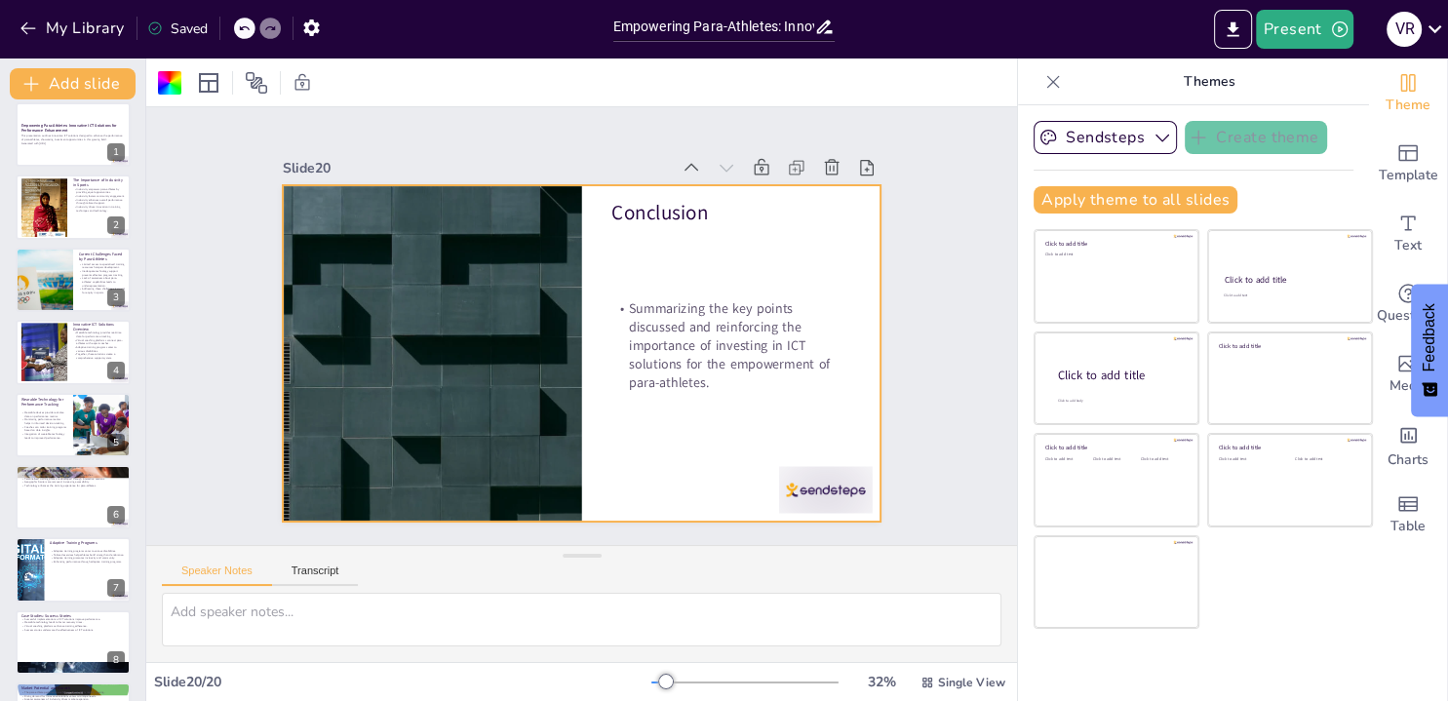
scroll to position [0, 0]
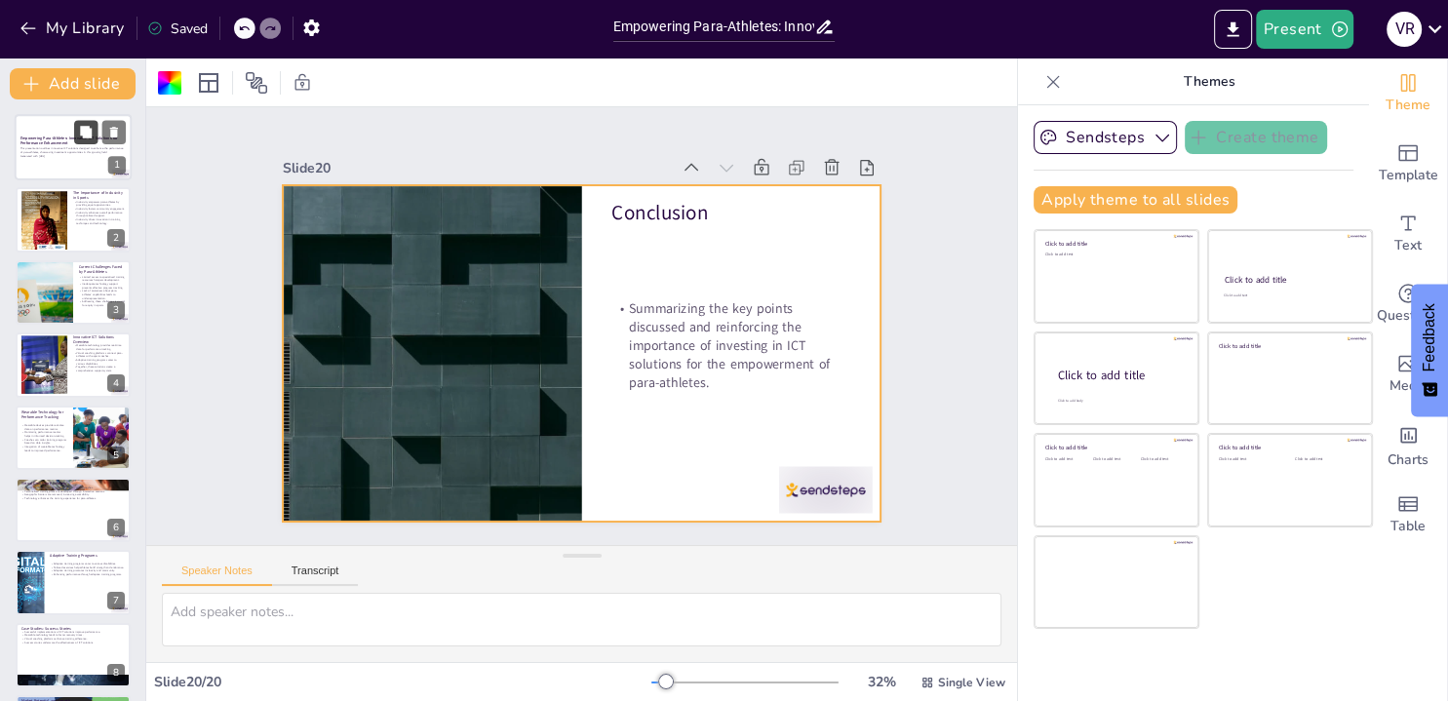
click at [85, 135] on icon at bounding box center [86, 132] width 12 height 12
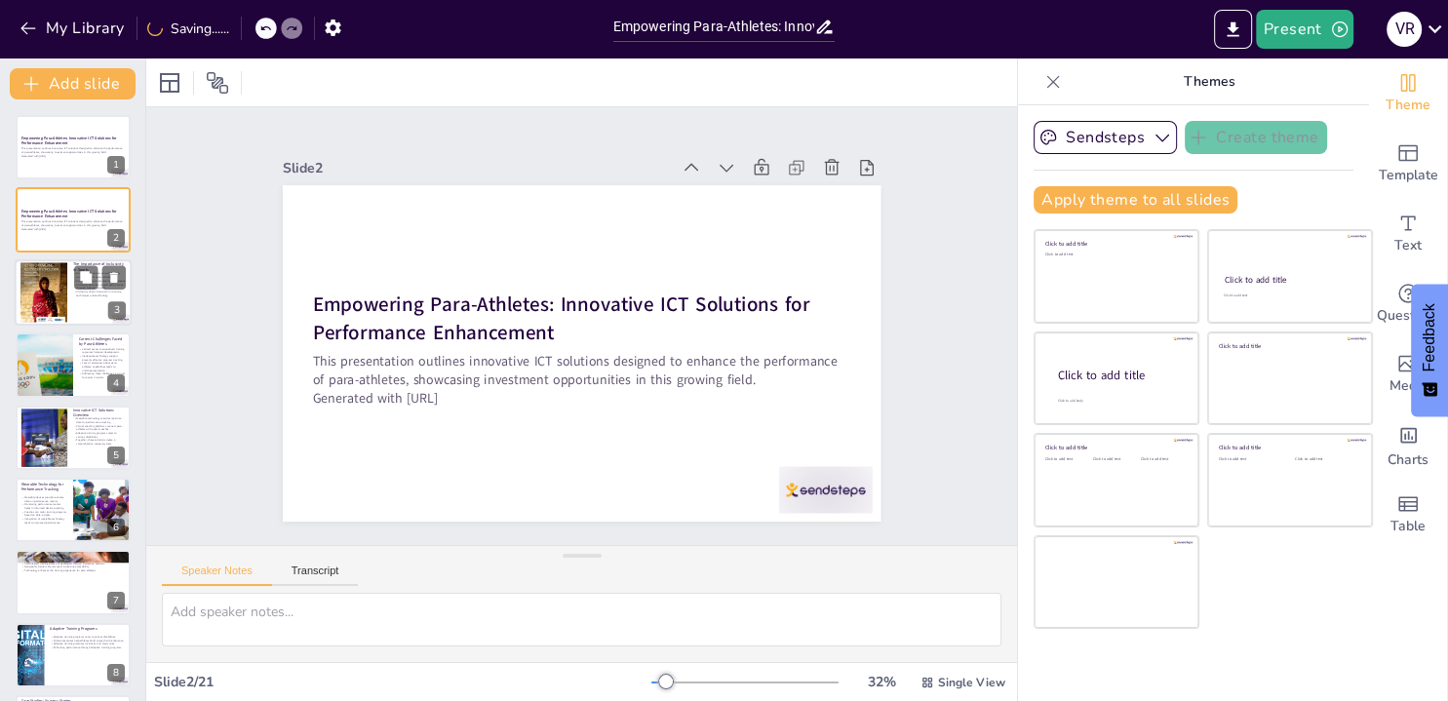
click at [57, 298] on div at bounding box center [43, 292] width 47 height 66
type textarea "Equal opportunities are fundamental in enabling para-athletes to compete at the…"
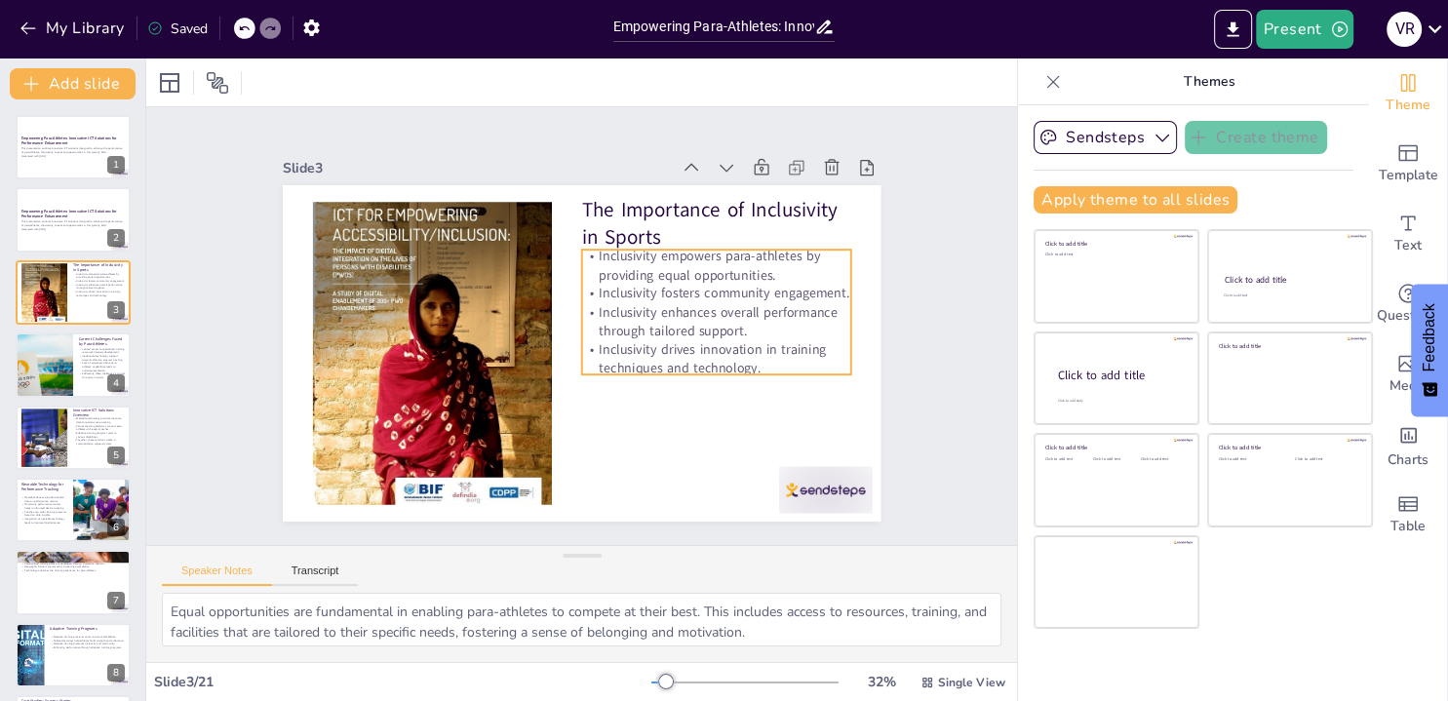
click at [596, 315] on p "Inclusivity enhances overall performance through tailored support." at bounding box center [476, 409] width 240 height 188
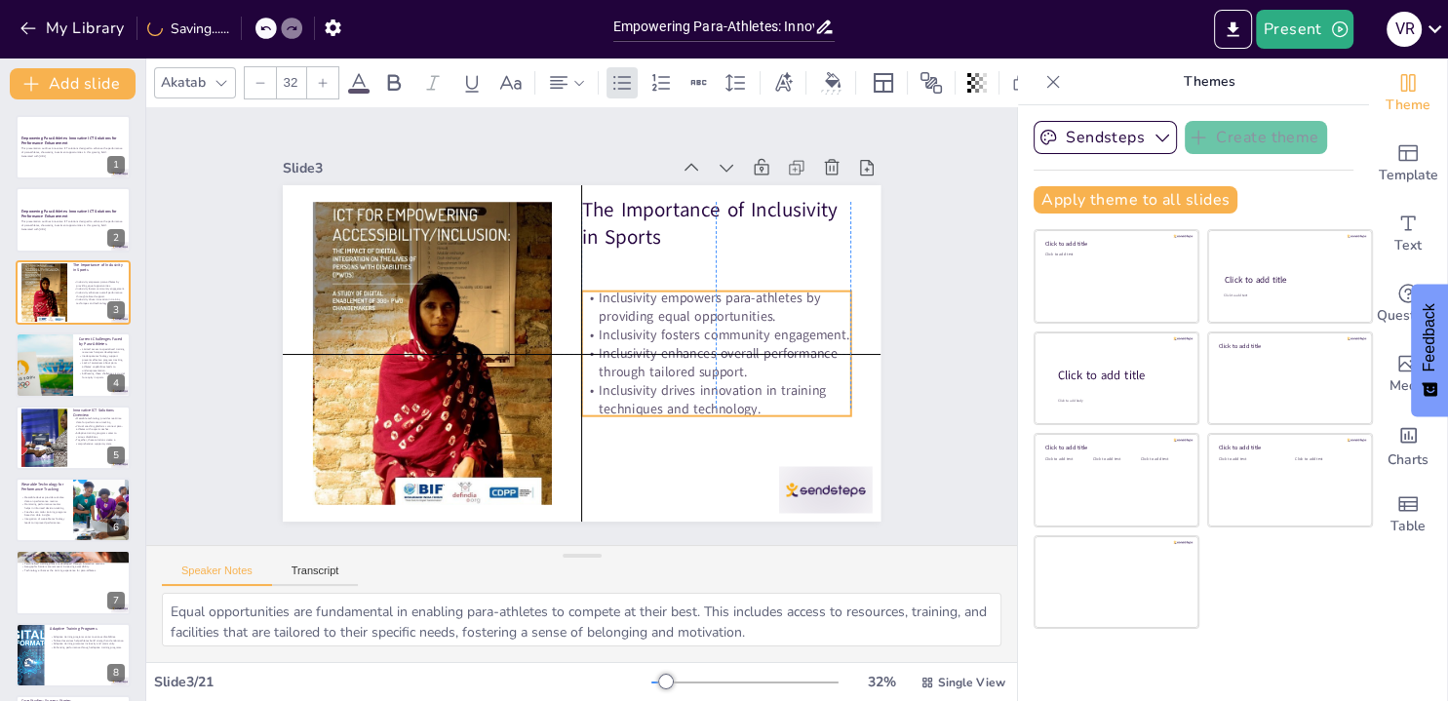
drag, startPoint x: 650, startPoint y: 292, endPoint x: 650, endPoint y: 327, distance: 34.1
click at [582, 327] on p "Inclusivity fosters community engagement." at bounding box center [460, 386] width 243 height 151
click at [912, 267] on div "Slide 1 Empowering Para-Athletes: Innovative ICT Solutions for Performance Enha…" at bounding box center [581, 326] width 802 height 732
